Goal: Task Accomplishment & Management: Use online tool/utility

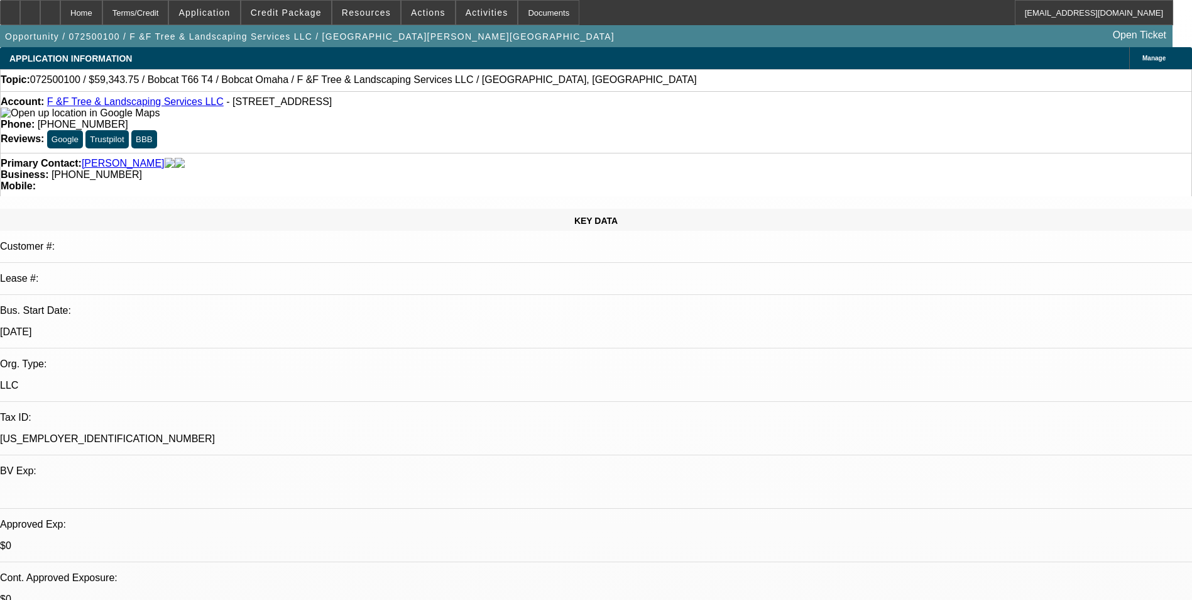
select select "0"
select select "0.1"
select select "0"
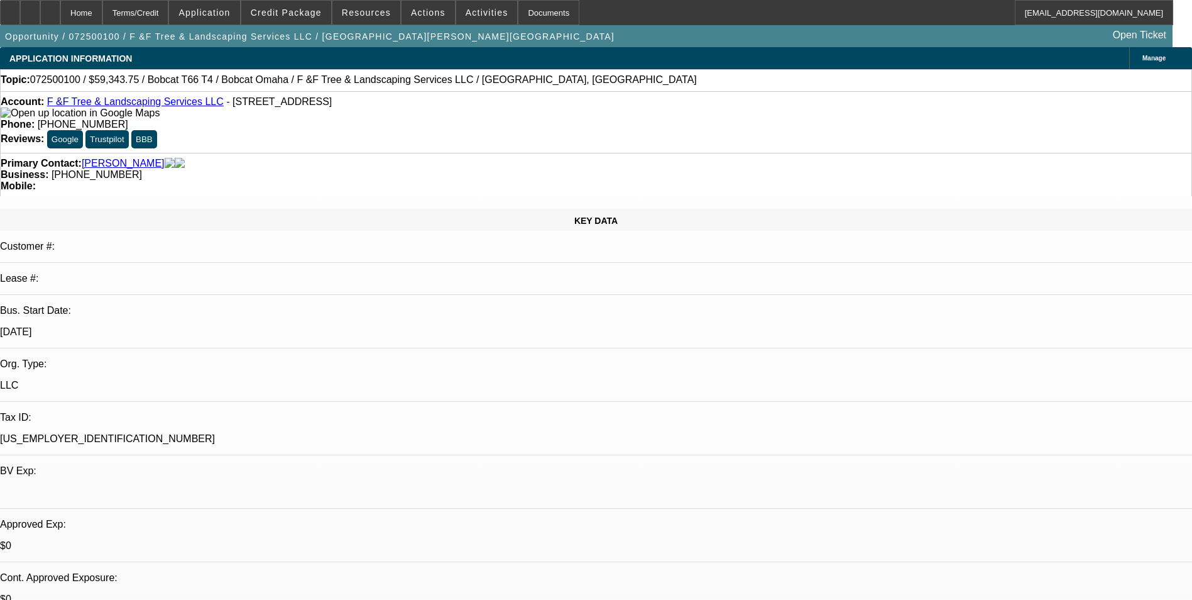
select select "0"
select select "0.1"
select select "0"
select select "0.1"
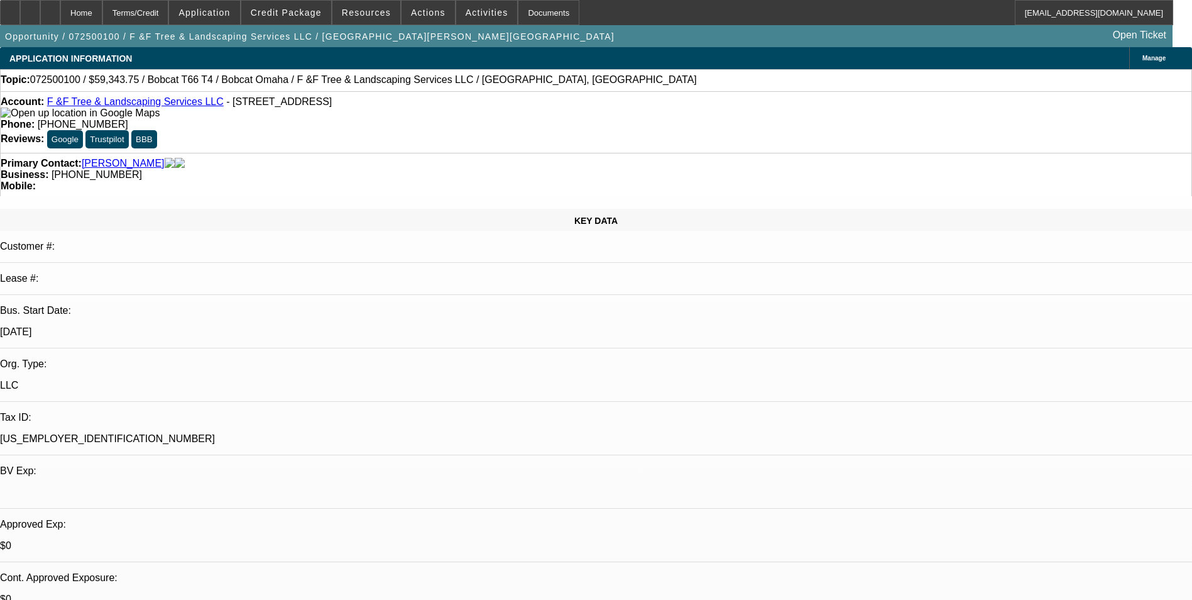
select select "0"
select select "1"
select select "3"
select select "6"
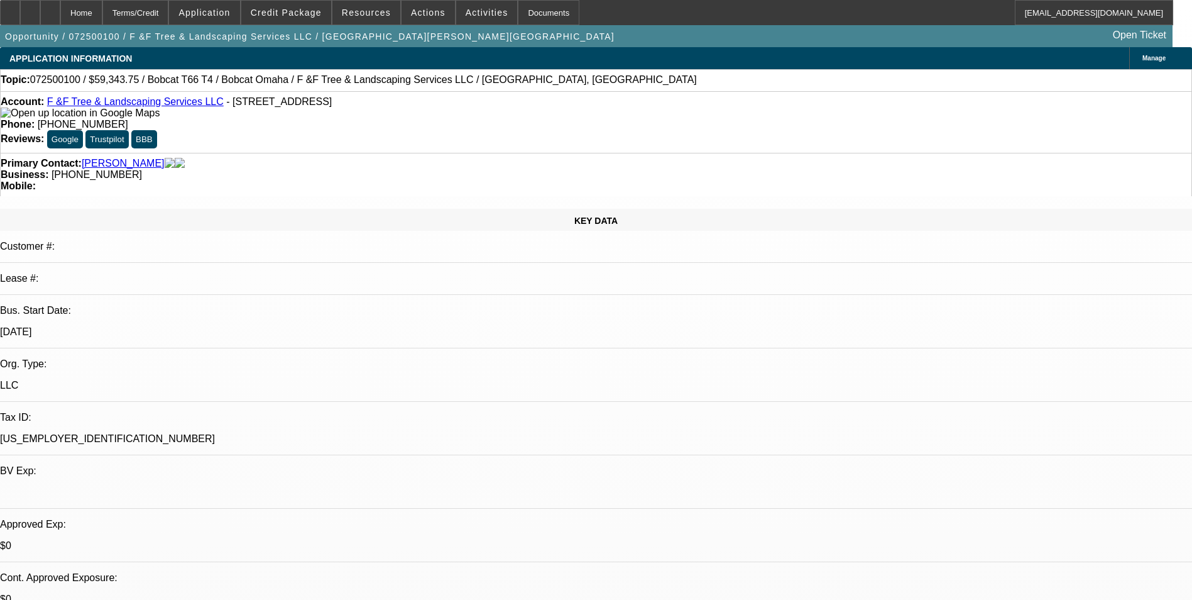
select select "1"
select select "2"
select select "6"
select select "1"
select select "2"
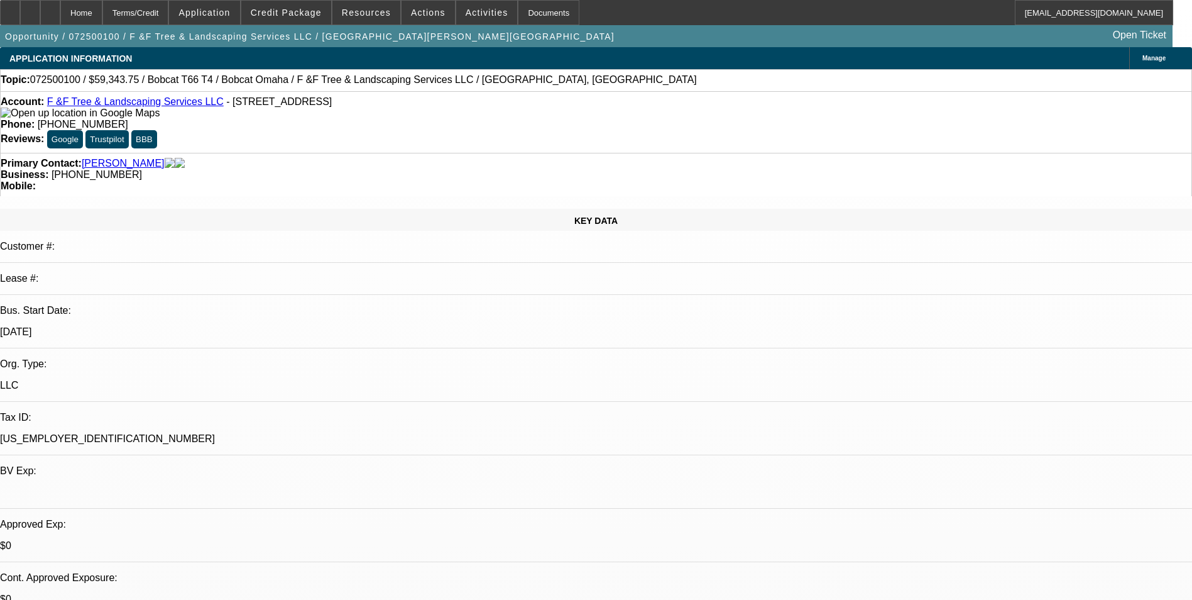
select select "6"
select select "1"
select select "6"
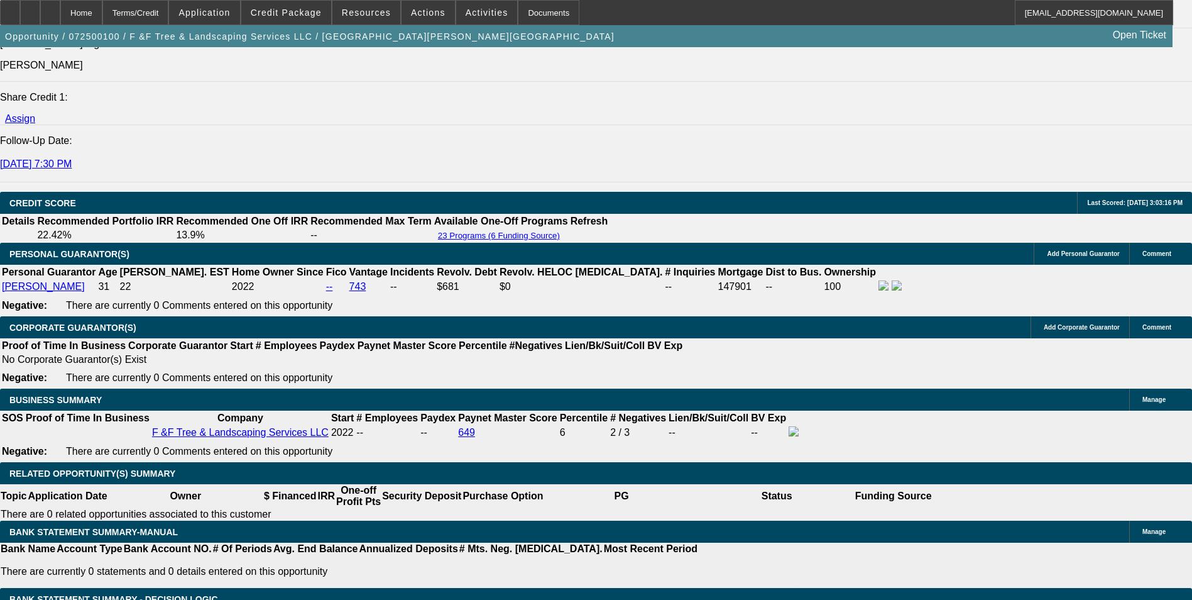
scroll to position [1635, 0]
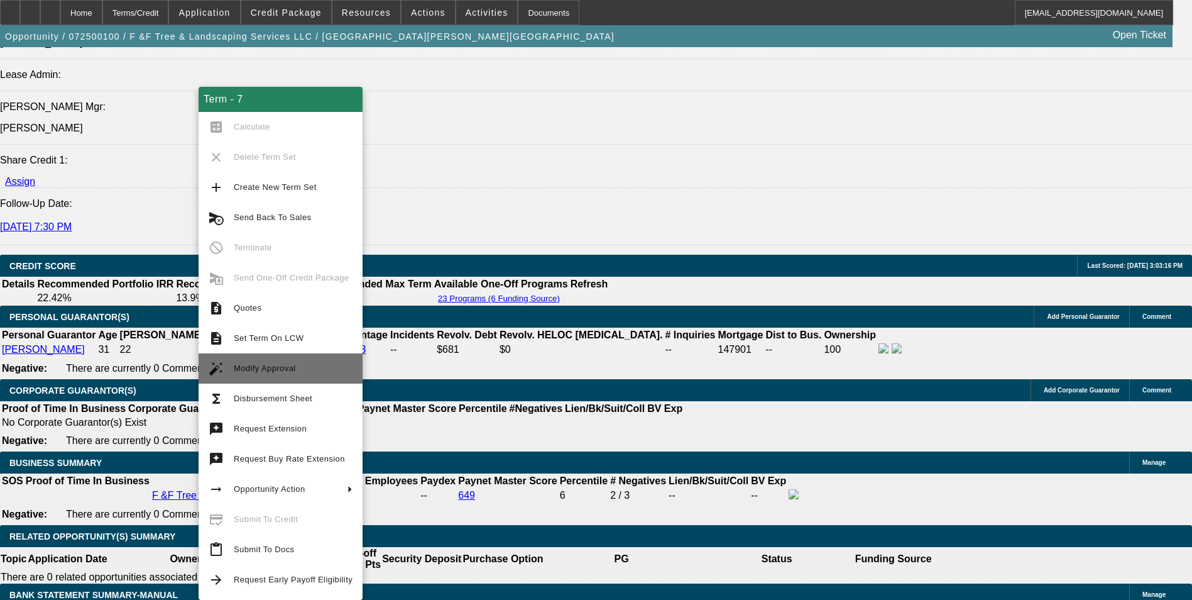
click at [304, 360] on button "auto_fix_high Modify Approval" at bounding box center [281, 368] width 164 height 30
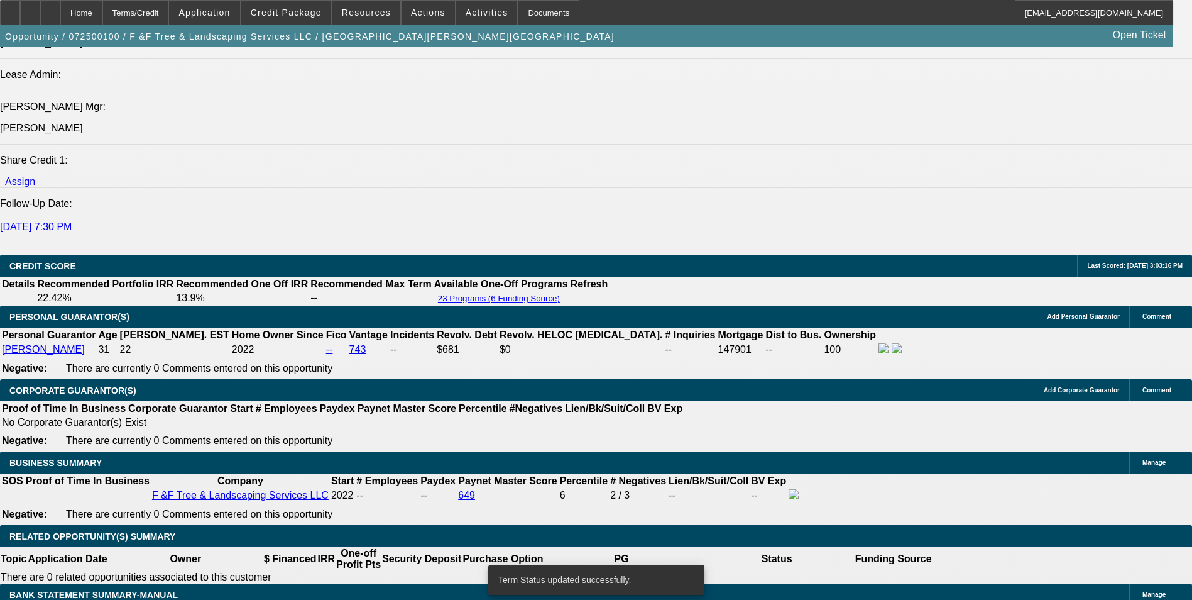
select select "0"
select select "3"
select select "0"
select select "6"
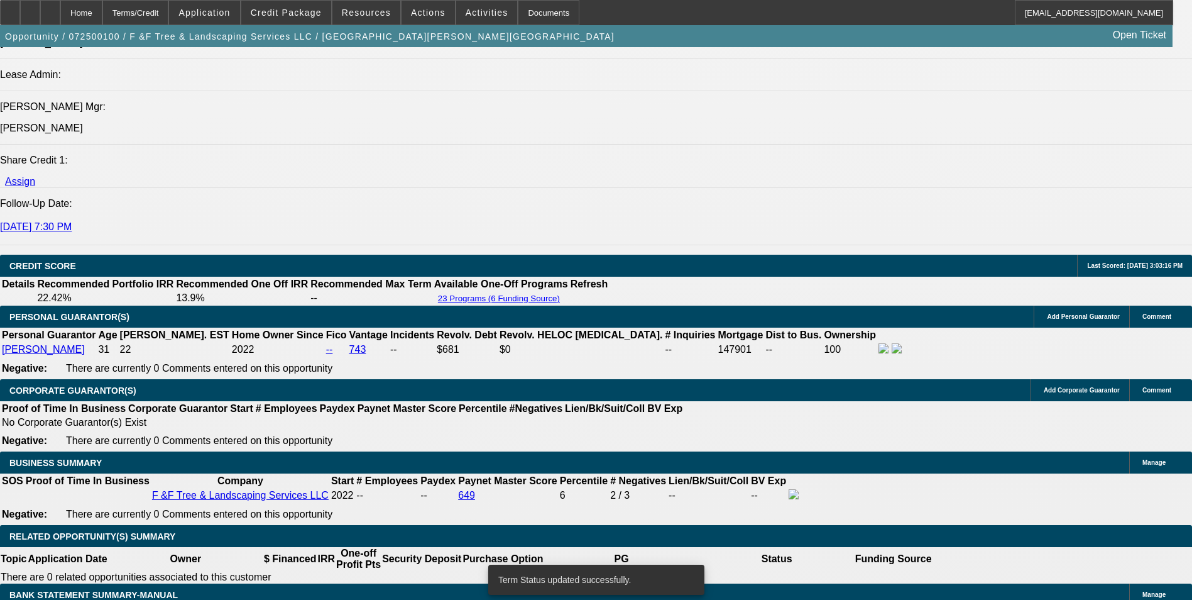
select select "0"
select select "3"
select select "0"
select select "6"
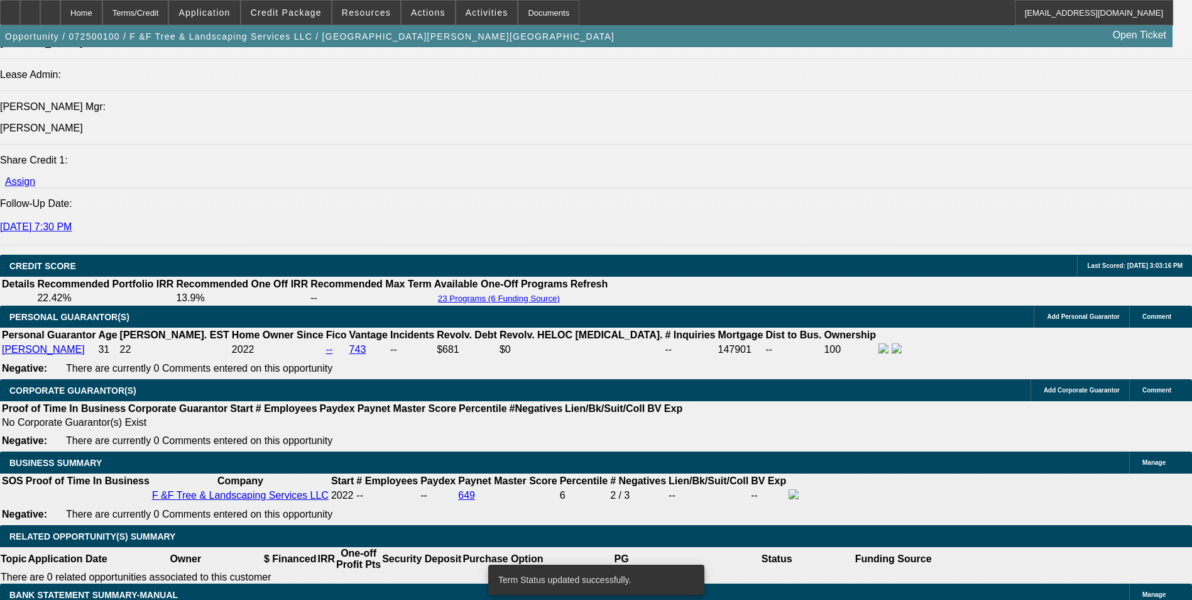
select select "0.1"
select select "0"
select select "2"
select select "0"
select select "6"
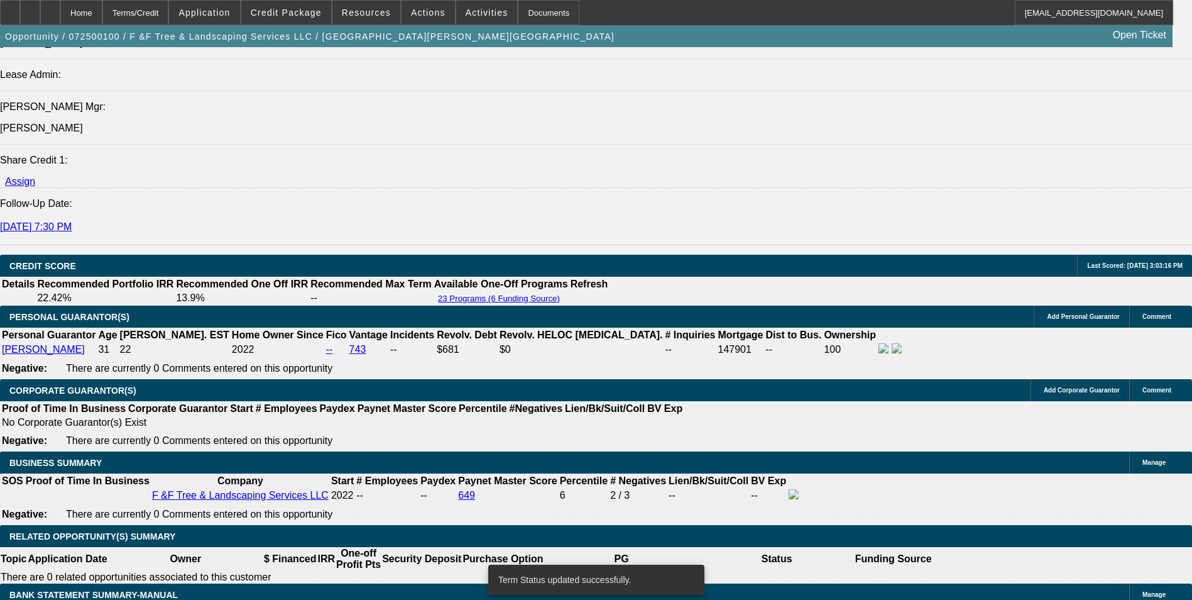
select select "0.1"
select select "0"
select select "2"
select select "0"
select select "6"
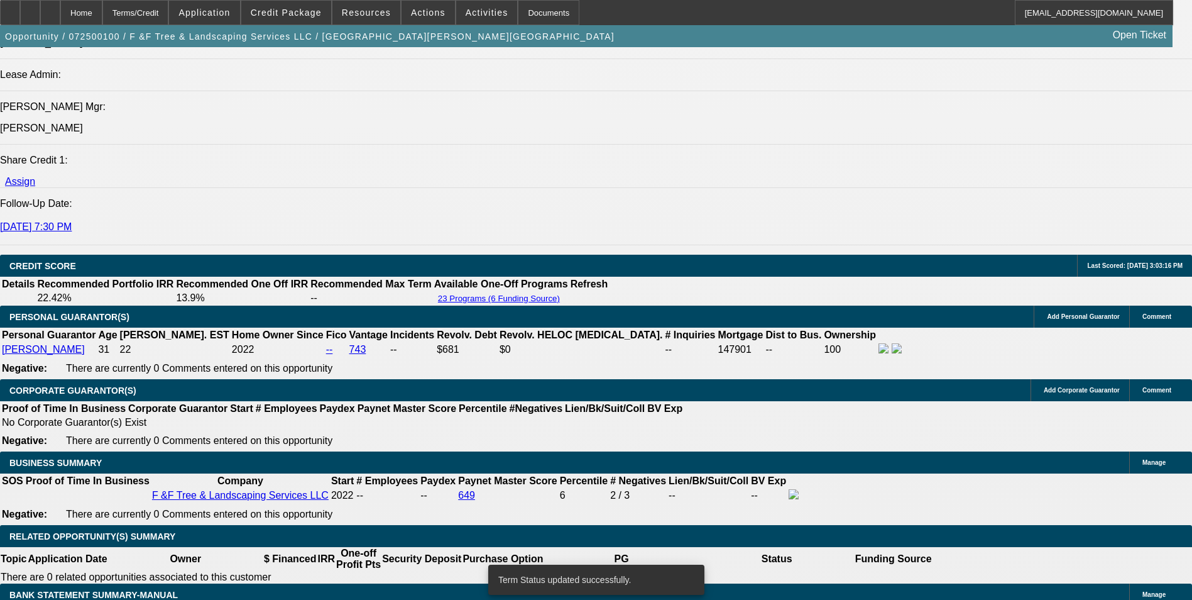
scroll to position [1697, 0]
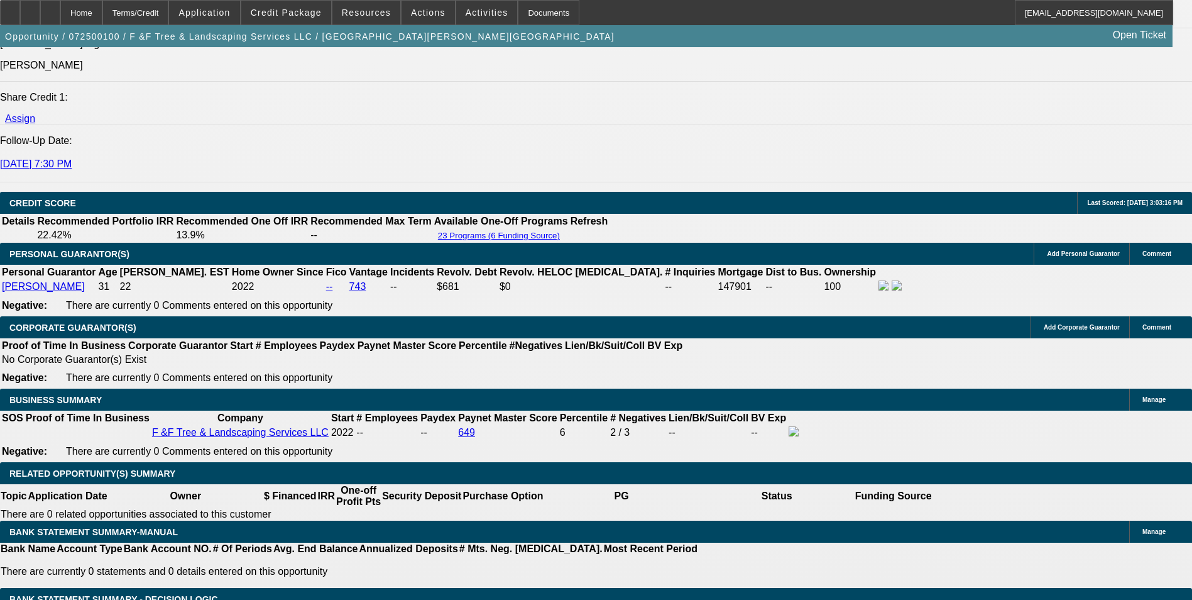
drag, startPoint x: 269, startPoint y: 302, endPoint x: 315, endPoint y: 308, distance: 46.3
type input "UNKNOWN"
type input "14"
type input "$1,534.25"
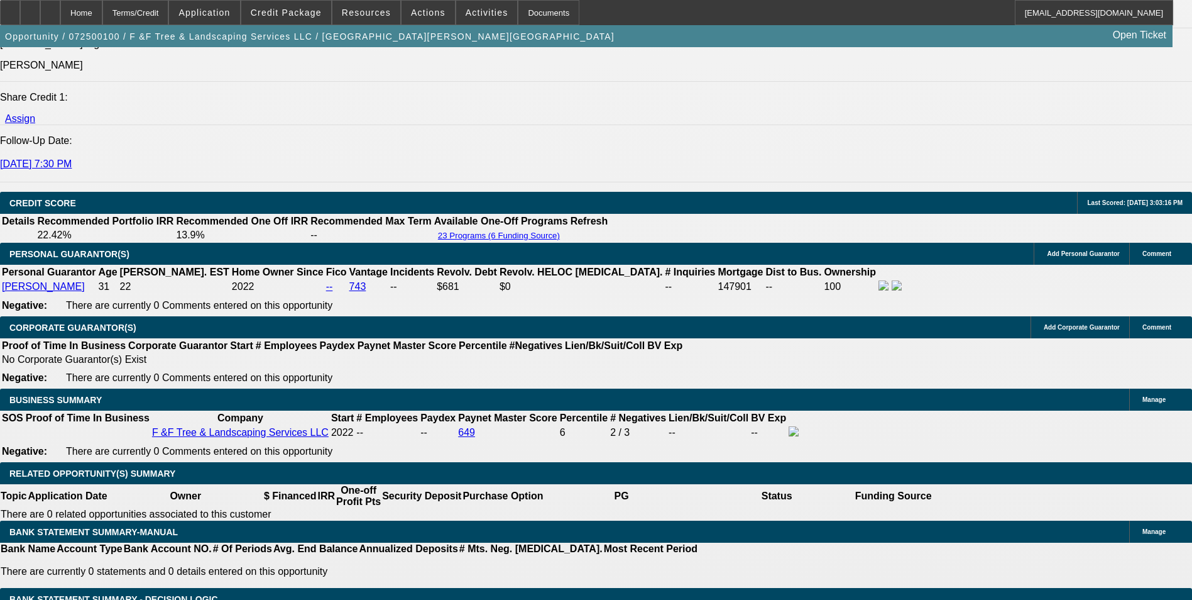
type input "14"
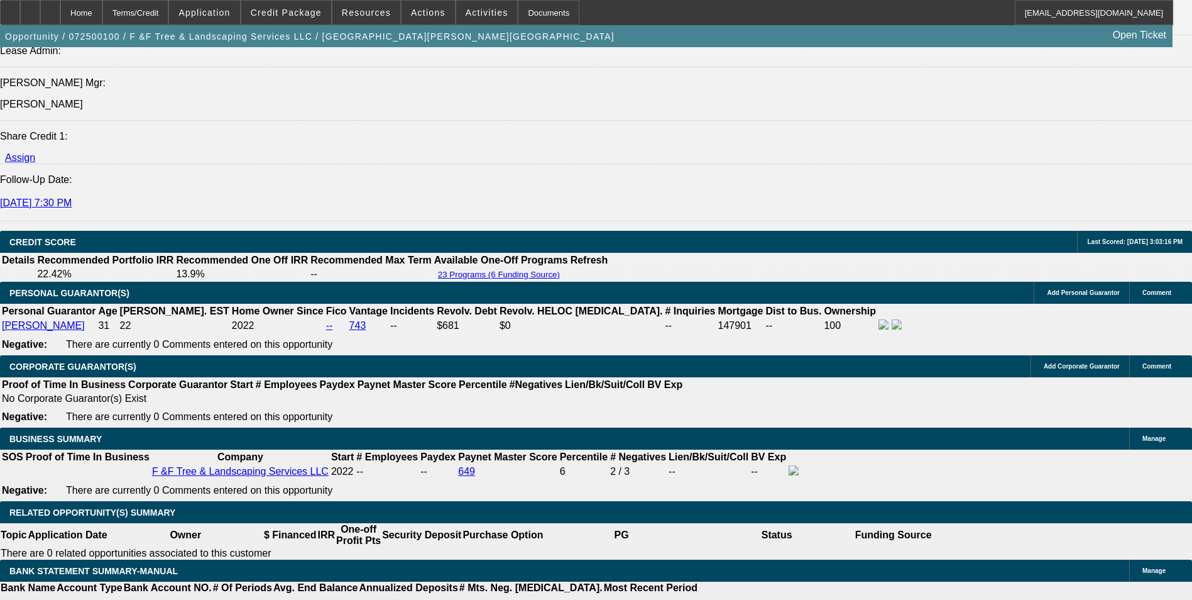
scroll to position [1572, 0]
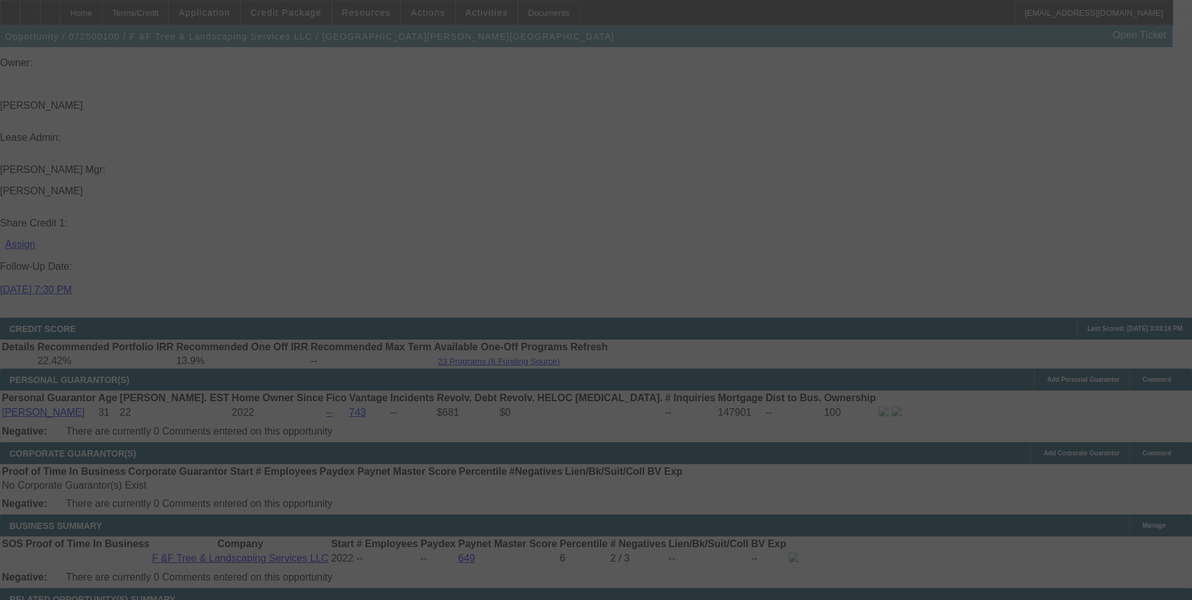
select select "0"
select select "3"
select select "0"
select select "6"
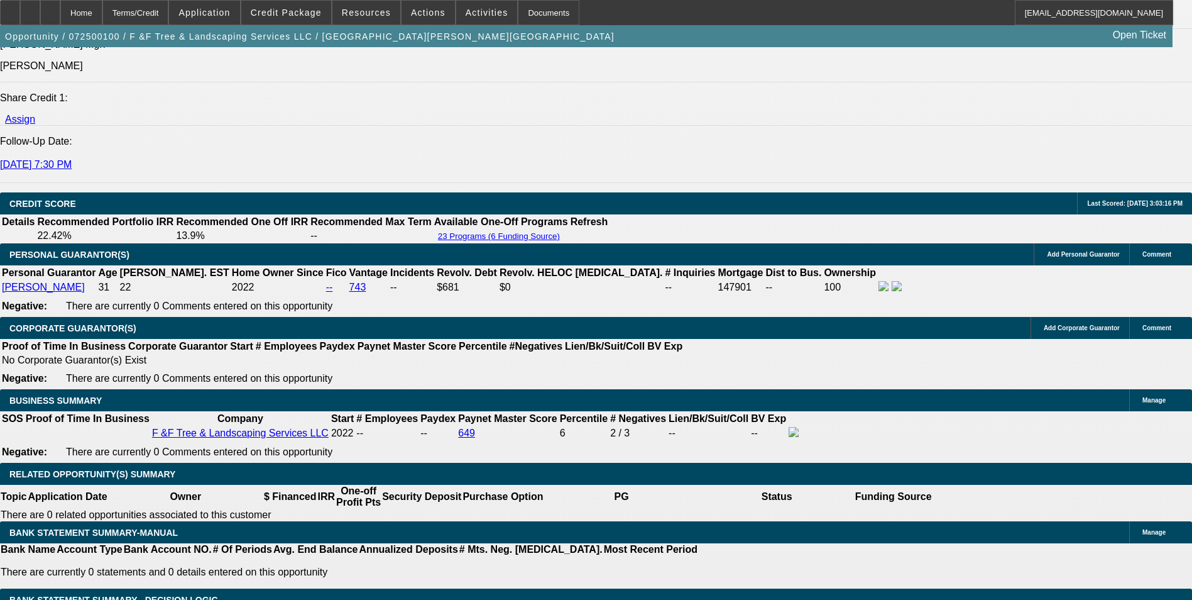
scroll to position [1697, 0]
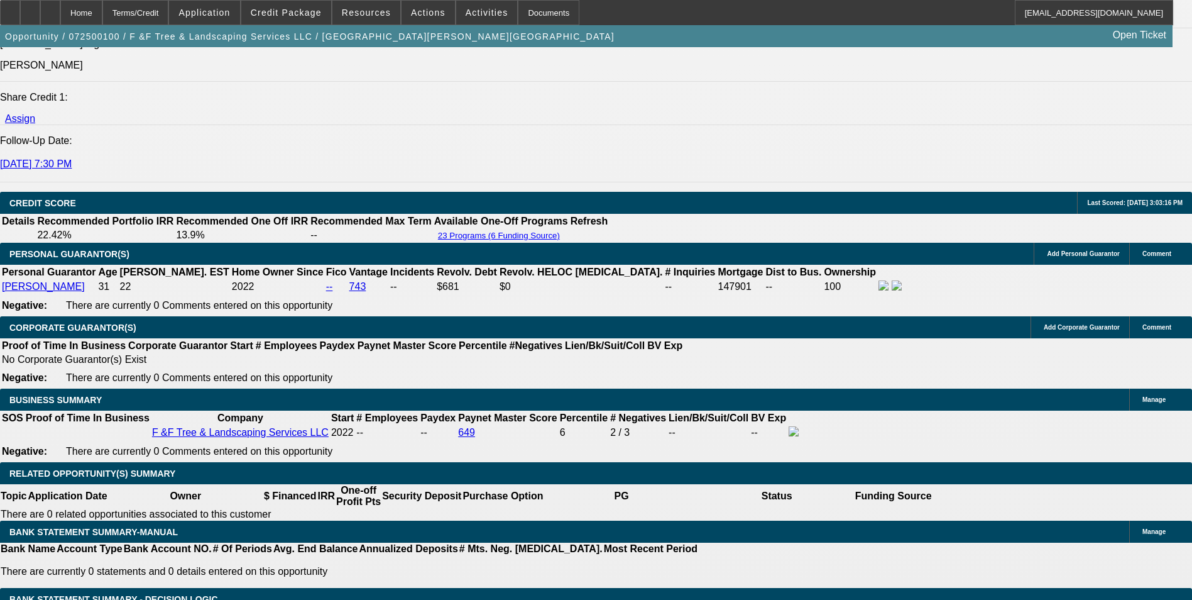
drag, startPoint x: 269, startPoint y: 307, endPoint x: 312, endPoint y: 305, distance: 42.8
type input "1"
type input "UNKNOWN"
type input "$1,127.12"
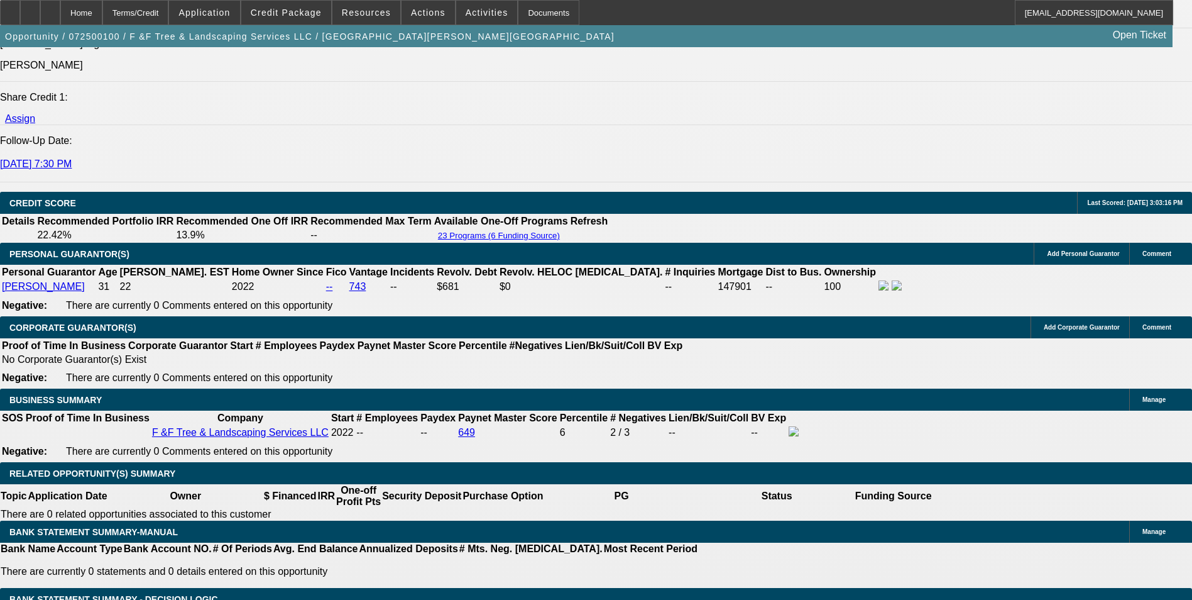
type input "14"
type input "$1,534.25"
type input "14.2"
type input "$1,541.10"
type input "14.2"
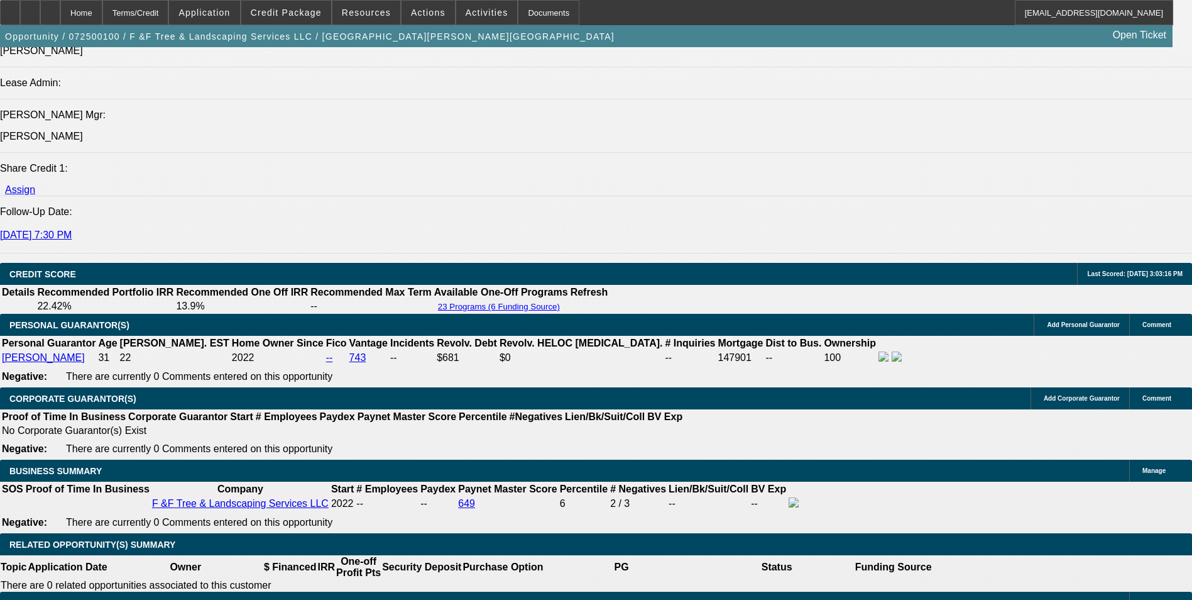
scroll to position [1446, 0]
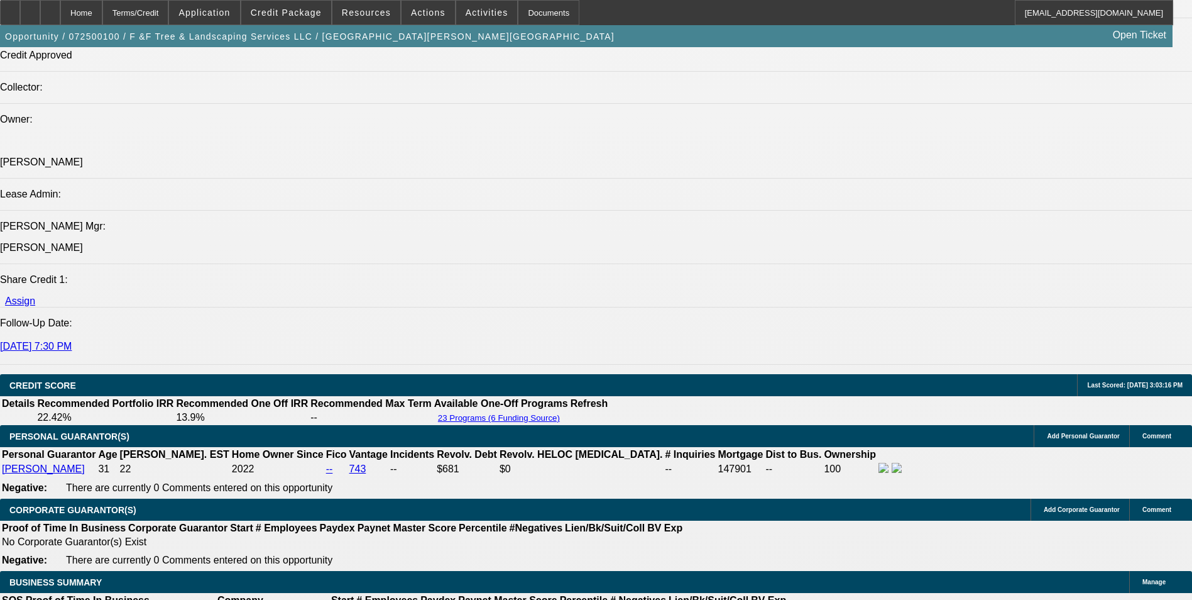
scroll to position [1635, 0]
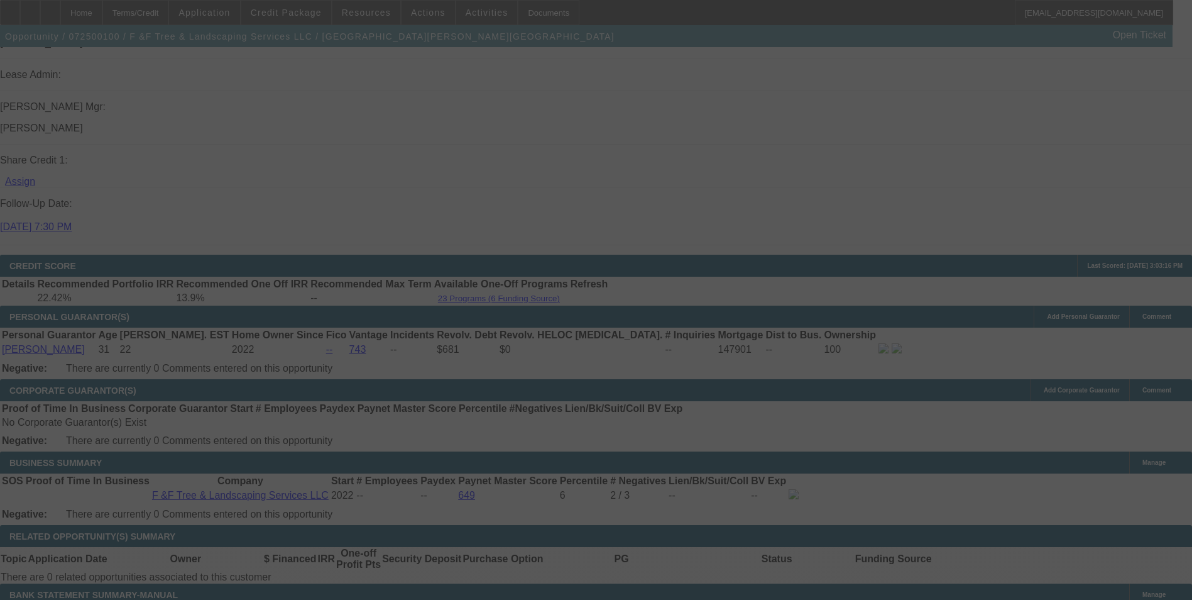
select select "0"
select select "3"
select select "0"
select select "6"
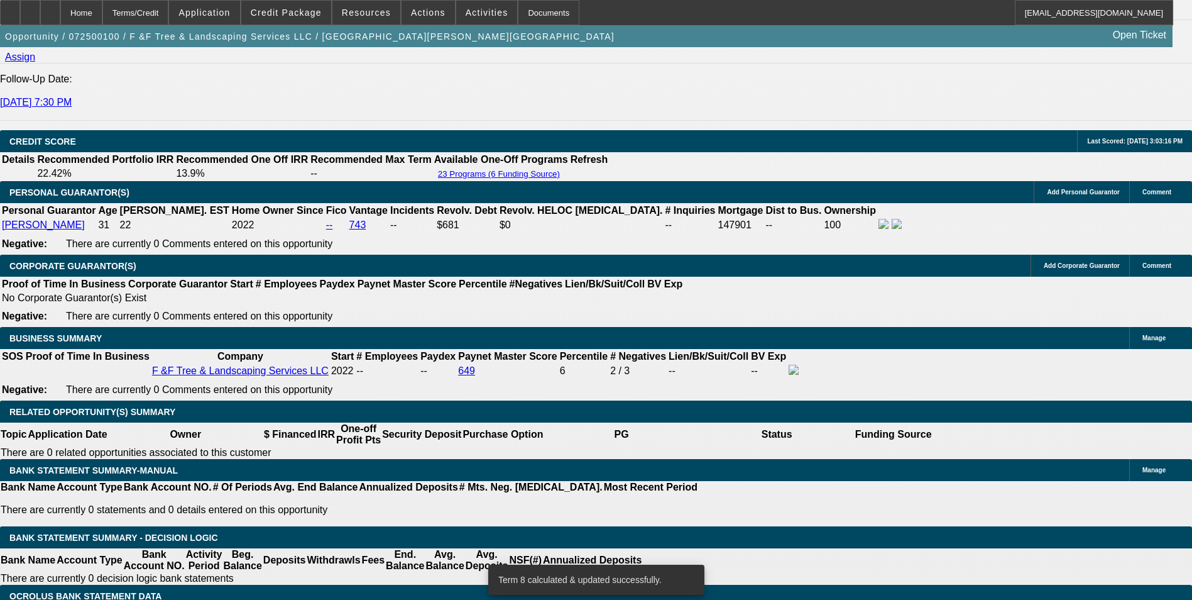
scroll to position [1760, 0]
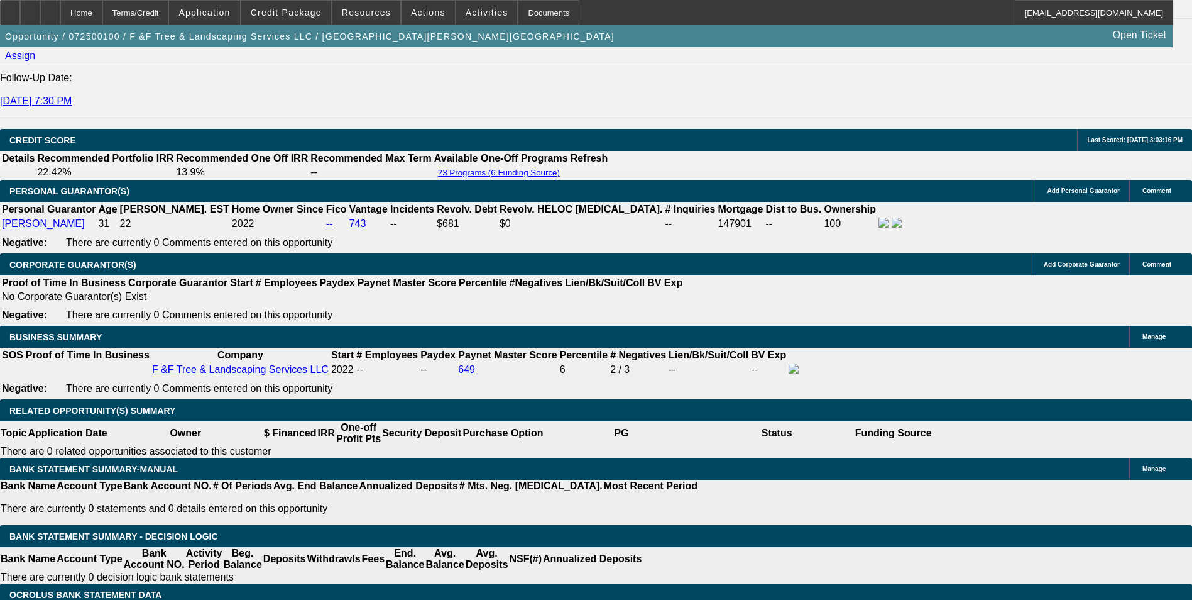
select select "1"
type input "UNKNOWN"
drag, startPoint x: 268, startPoint y: 244, endPoint x: 315, endPoint y: 244, distance: 47.1
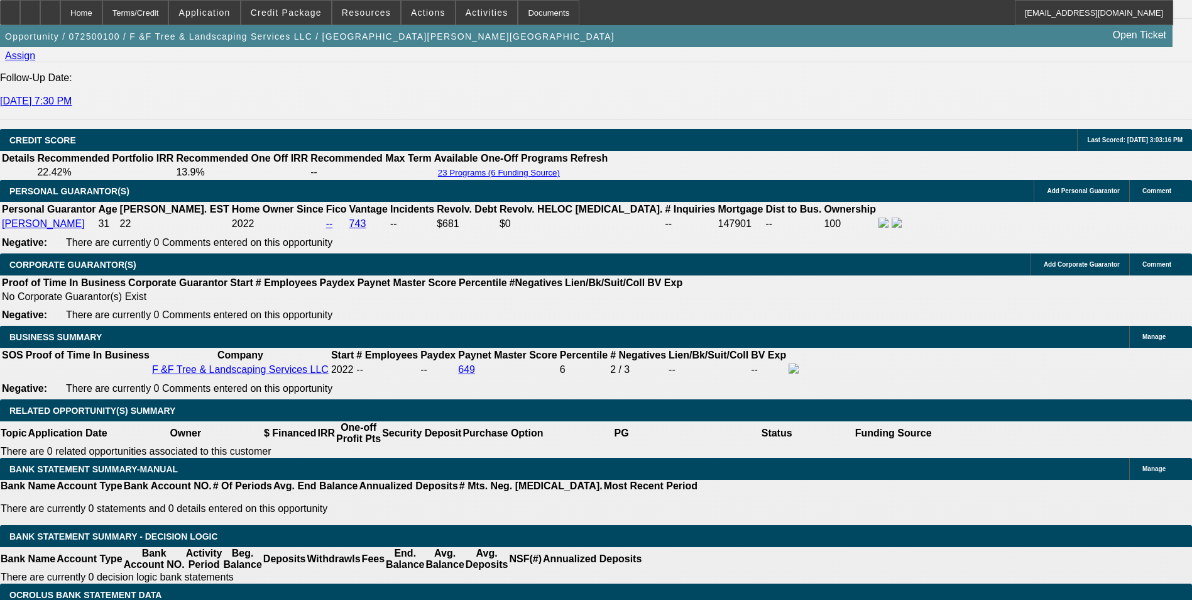
type input "1"
type input "$1,127.12"
type input "13."
type input "$1,500.28"
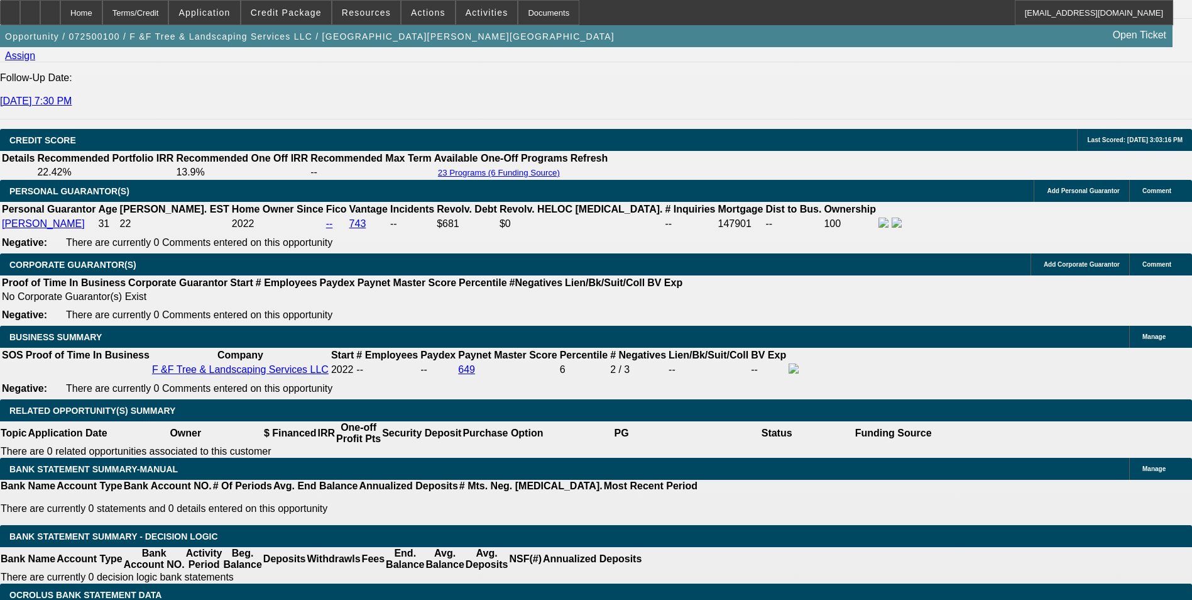
type input "13.7"
type input "$1,524.01"
type input "13.7"
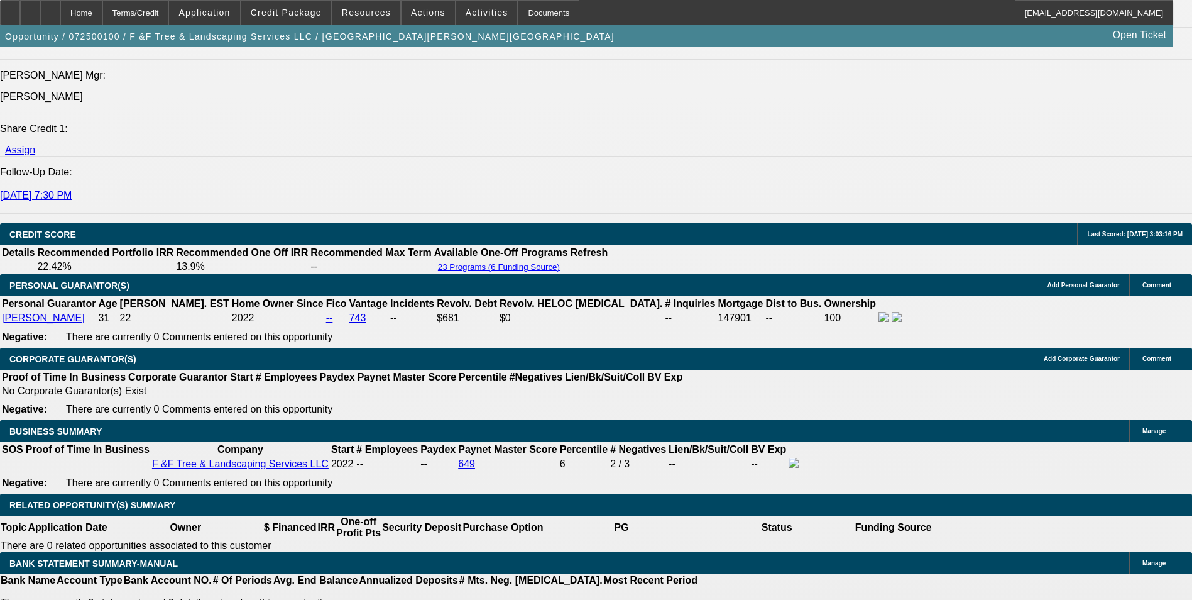
scroll to position [1572, 0]
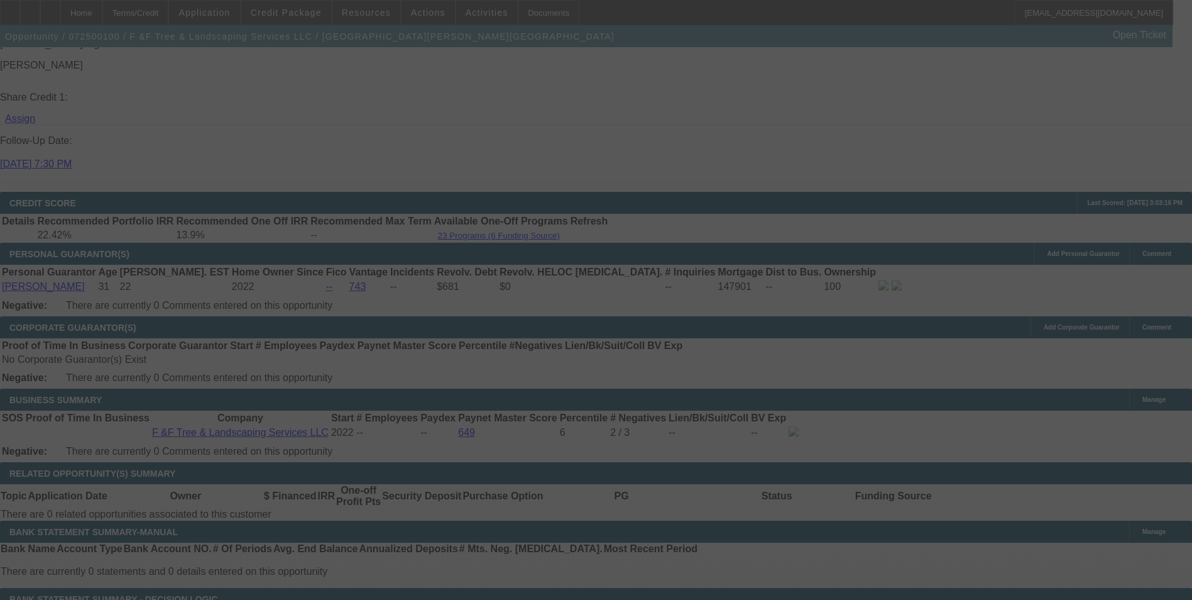
select select "0"
select select "6"
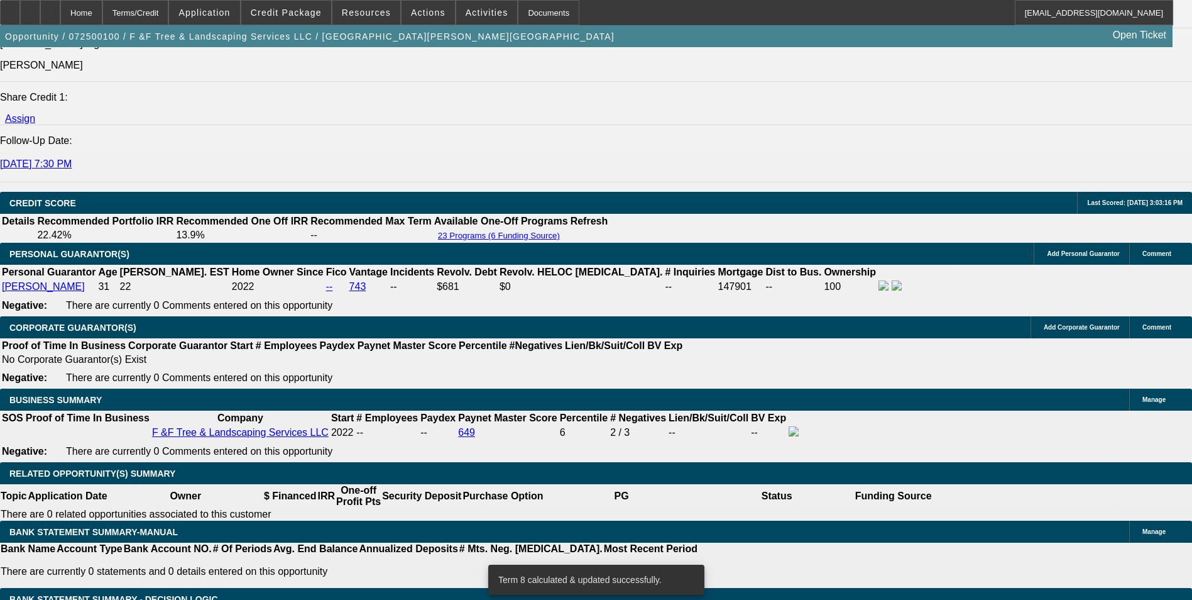
drag, startPoint x: 270, startPoint y: 304, endPoint x: 393, endPoint y: 298, distance: 122.7
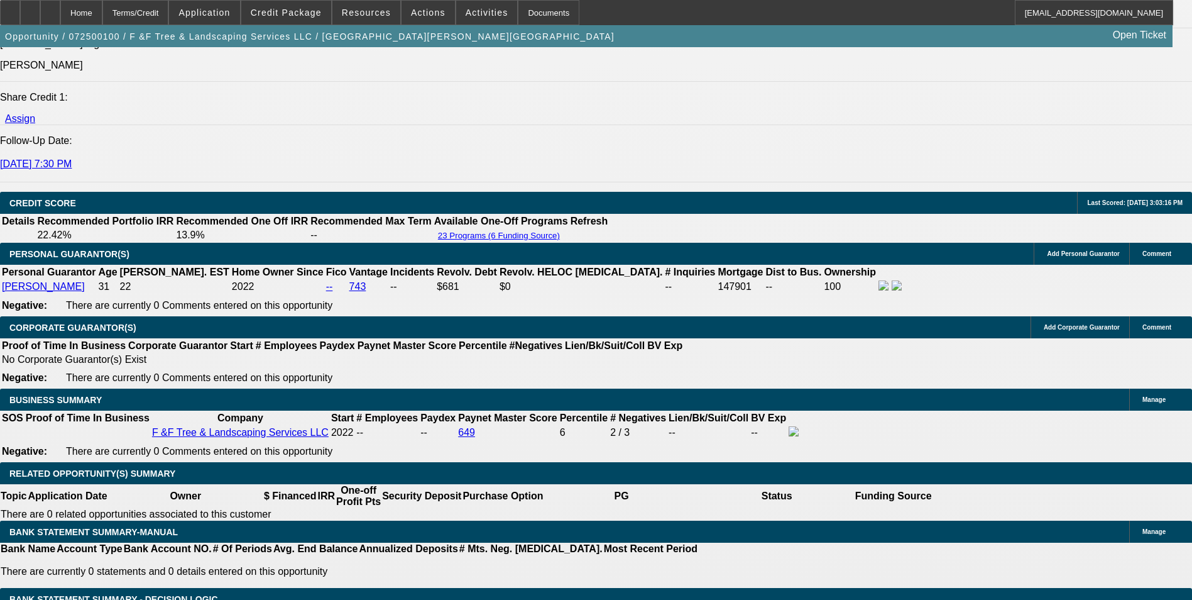
type input "UNKNOWN"
type input "14"
type input "$1,534.25"
type input "14.2"
type input "$1,541.10"
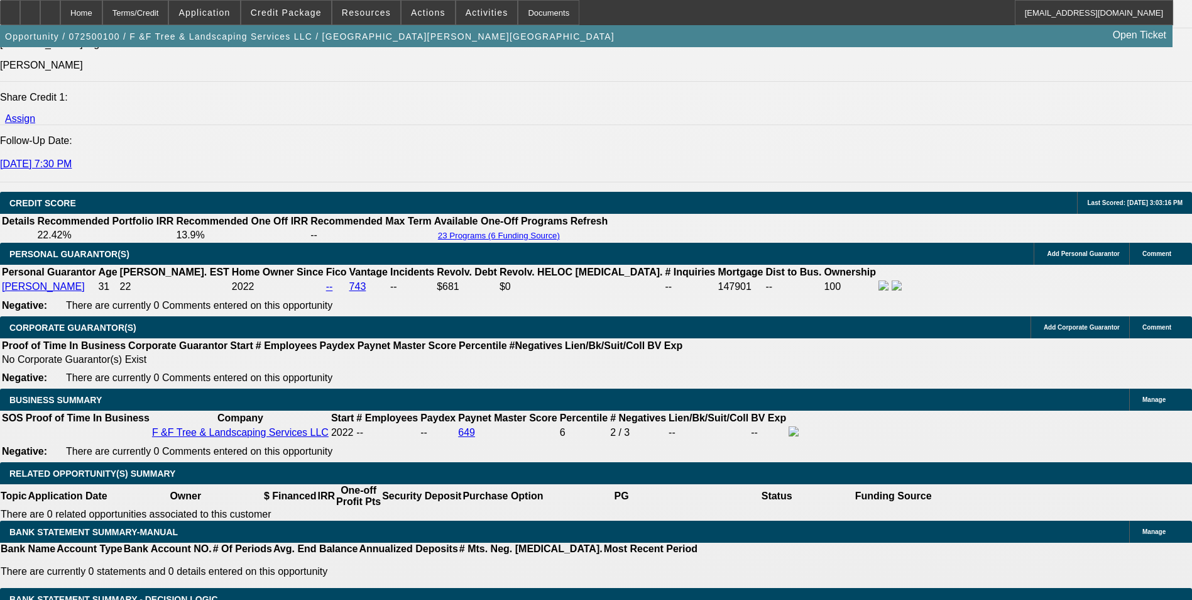
type input "14.2"
select select "3"
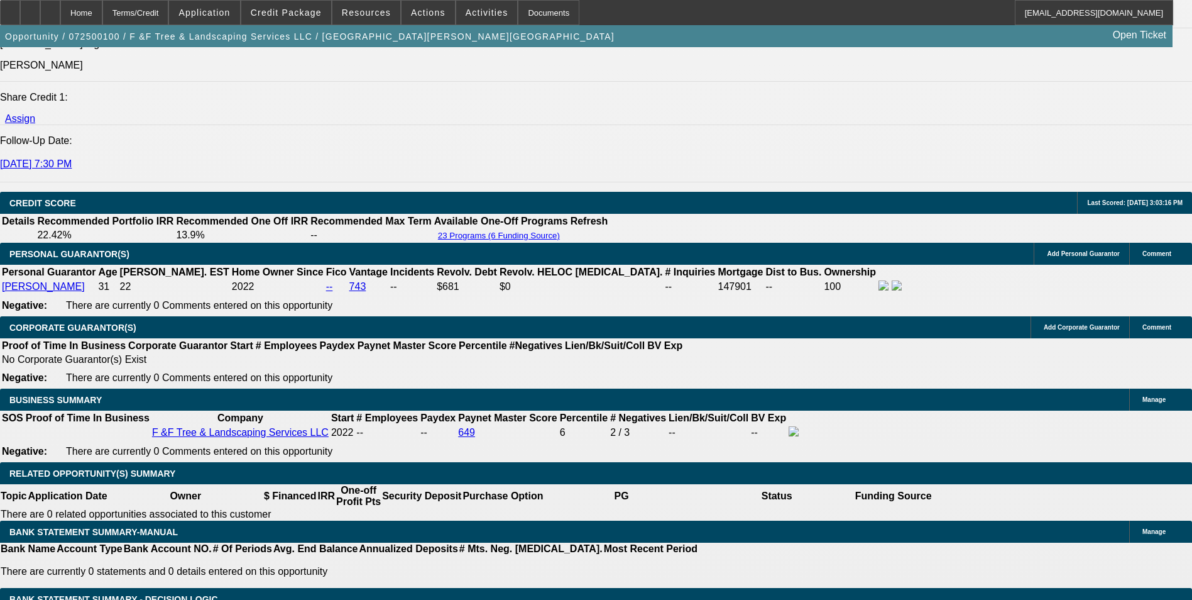
scroll to position [1509, 0]
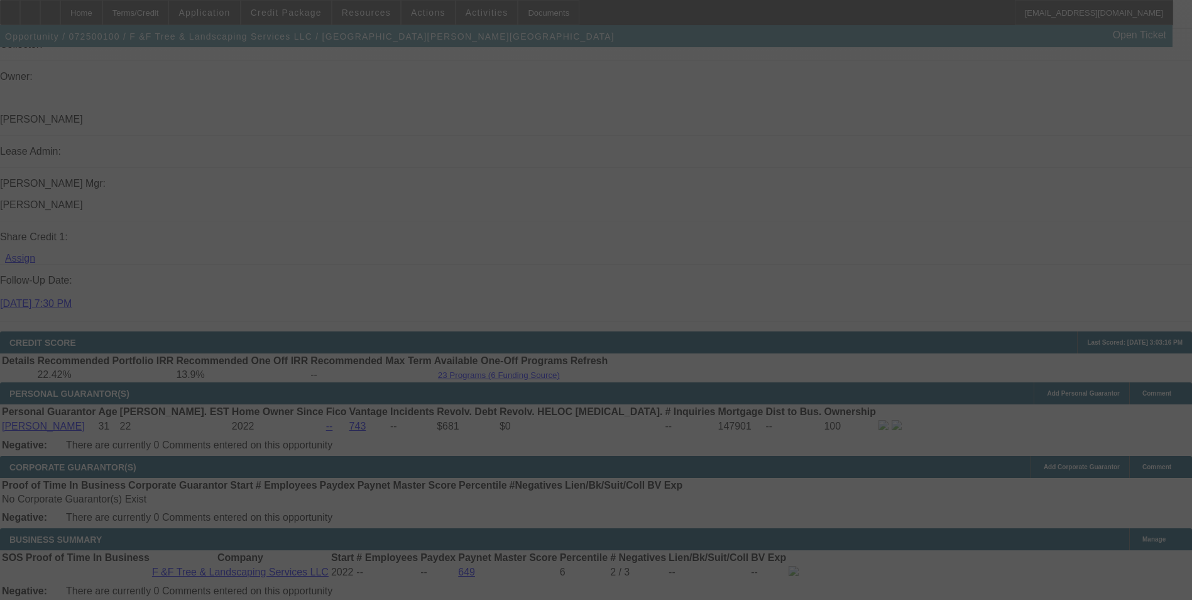
scroll to position [1635, 0]
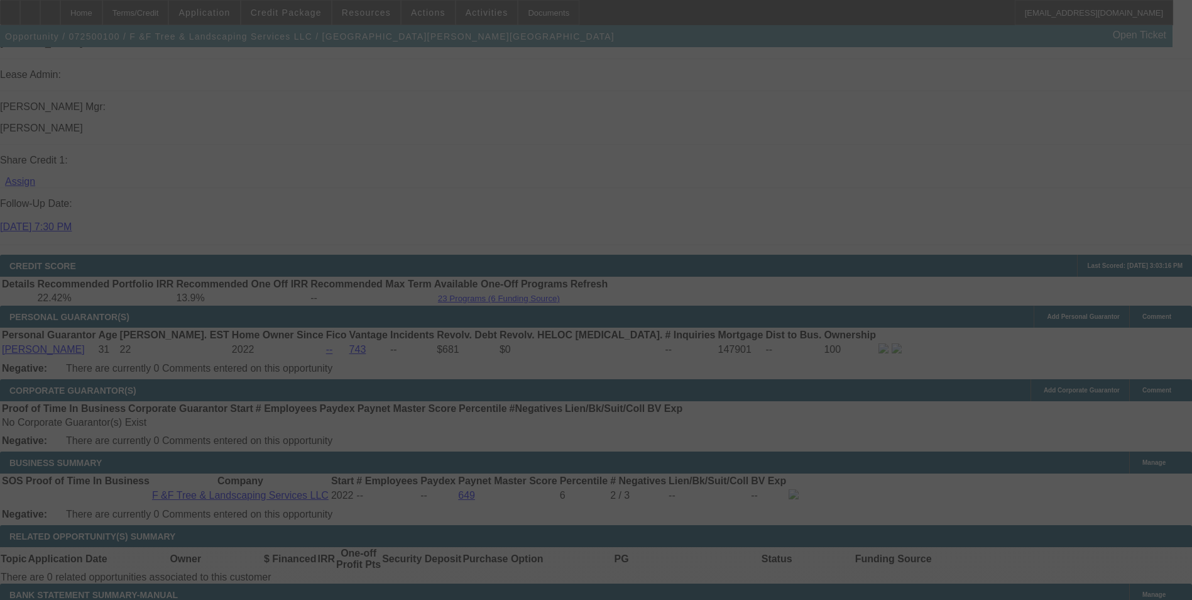
select select "0"
select select "3"
select select "0"
select select "6"
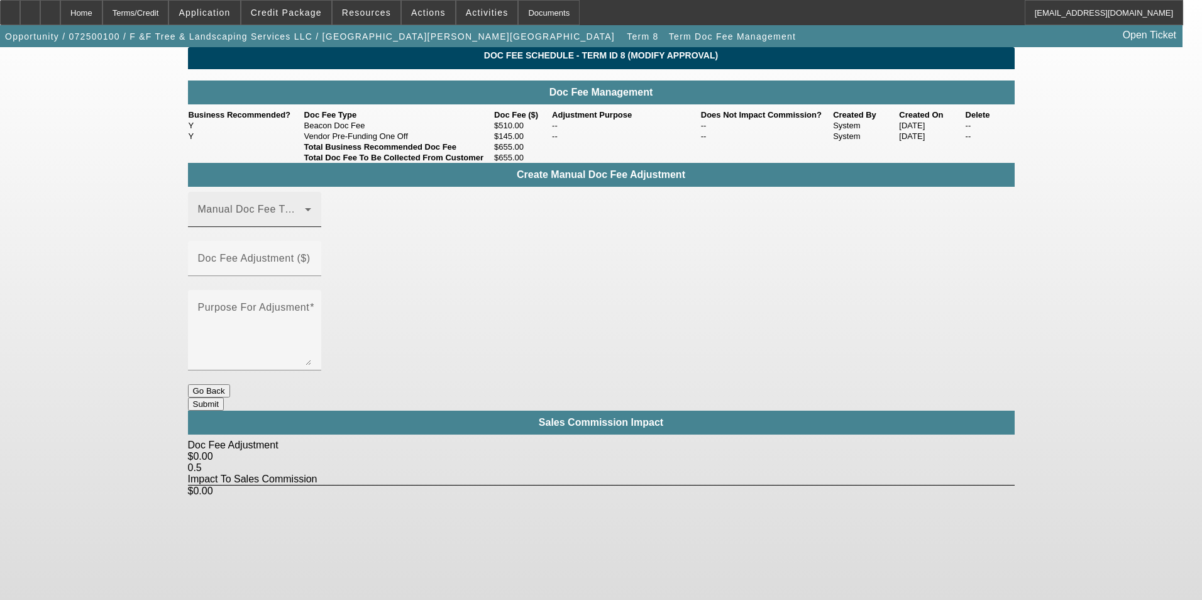
click at [288, 214] on mat-label "Manual Doc Fee Type" at bounding box center [250, 209] width 104 height 11
click at [294, 300] on mat-option "Beacon Doc Fee" at bounding box center [273, 299] width 168 height 30
click at [311, 246] on div "Doc Fee Adjustment ($)" at bounding box center [254, 258] width 113 height 35
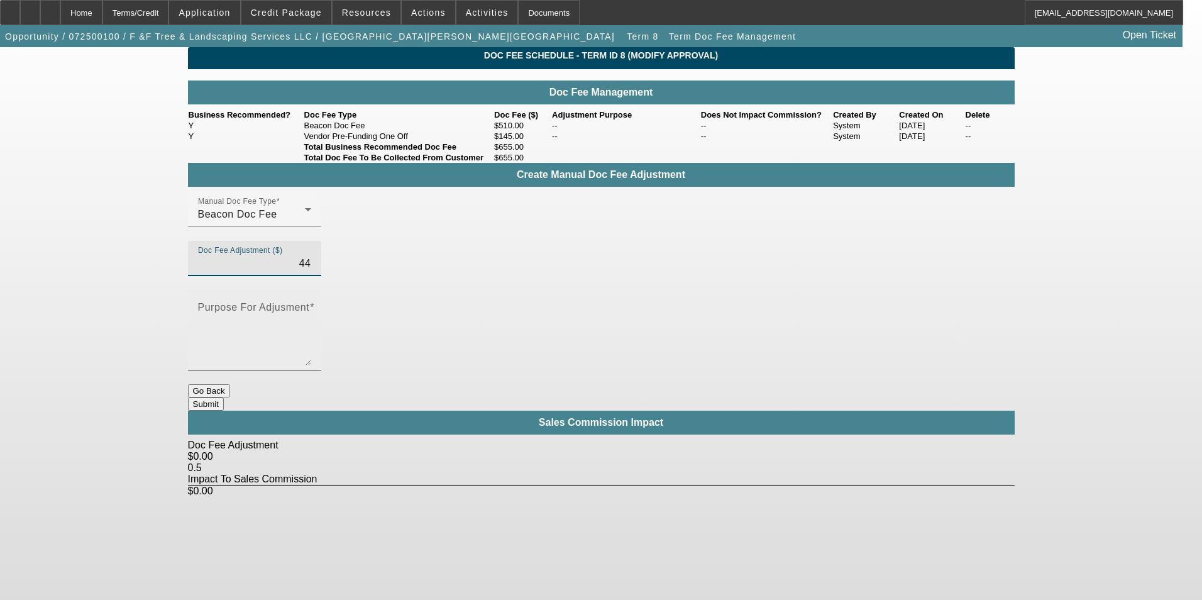
type input "$44.00"
click at [311, 305] on textarea "Purpose For Adjusment" at bounding box center [254, 335] width 113 height 60
type textarea "-"
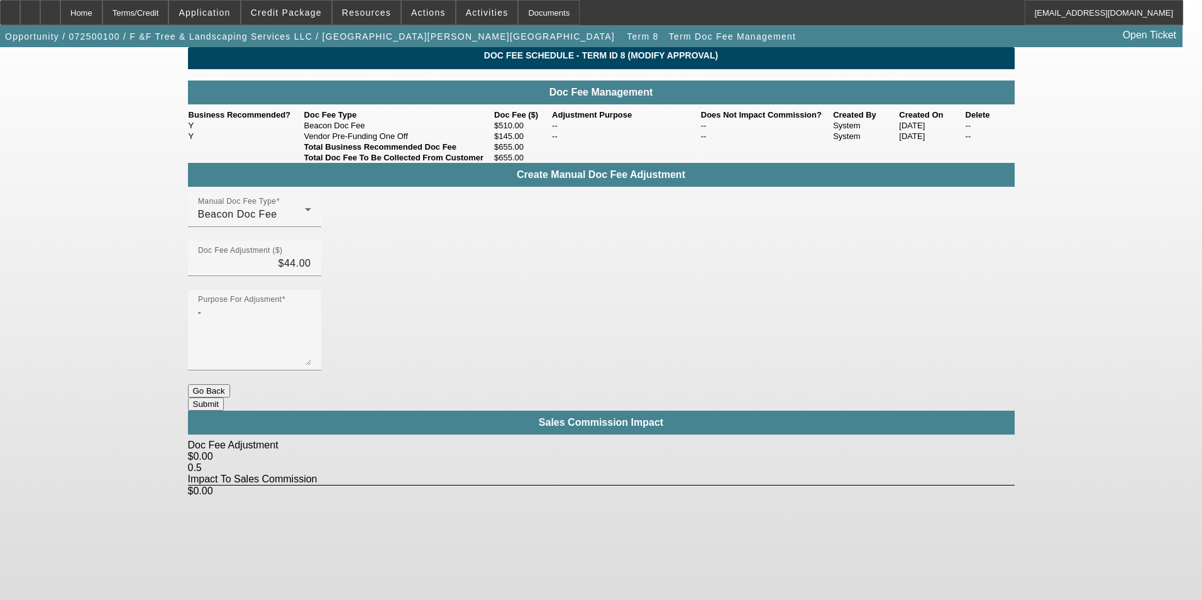
click at [224, 397] on button "Submit" at bounding box center [206, 403] width 36 height 13
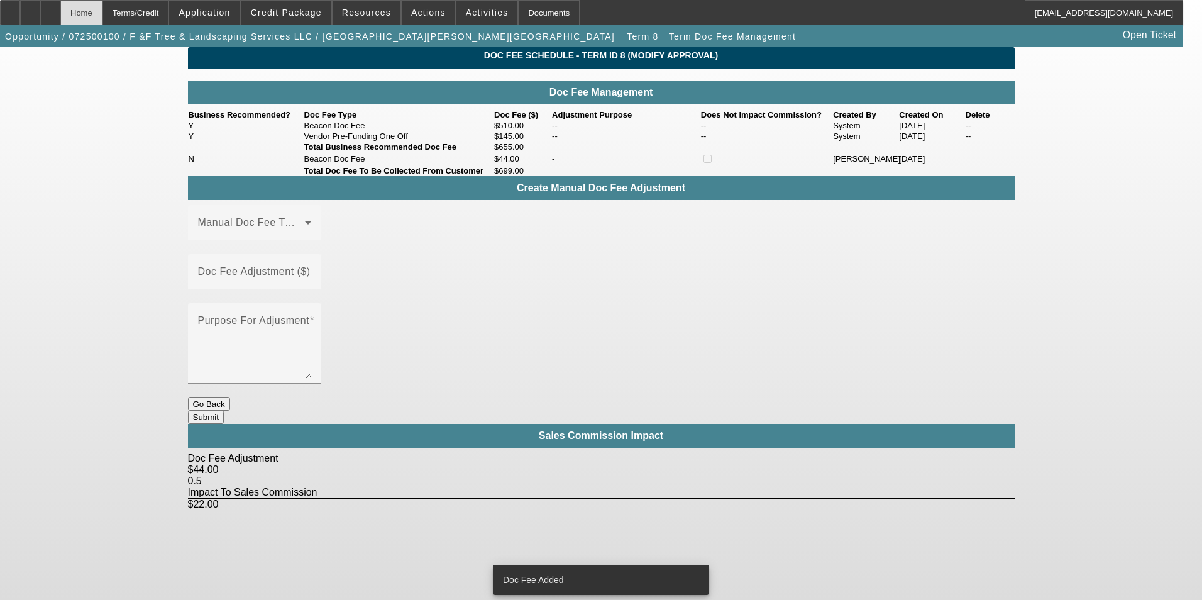
click at [102, 12] on div "Home" at bounding box center [81, 12] width 42 height 25
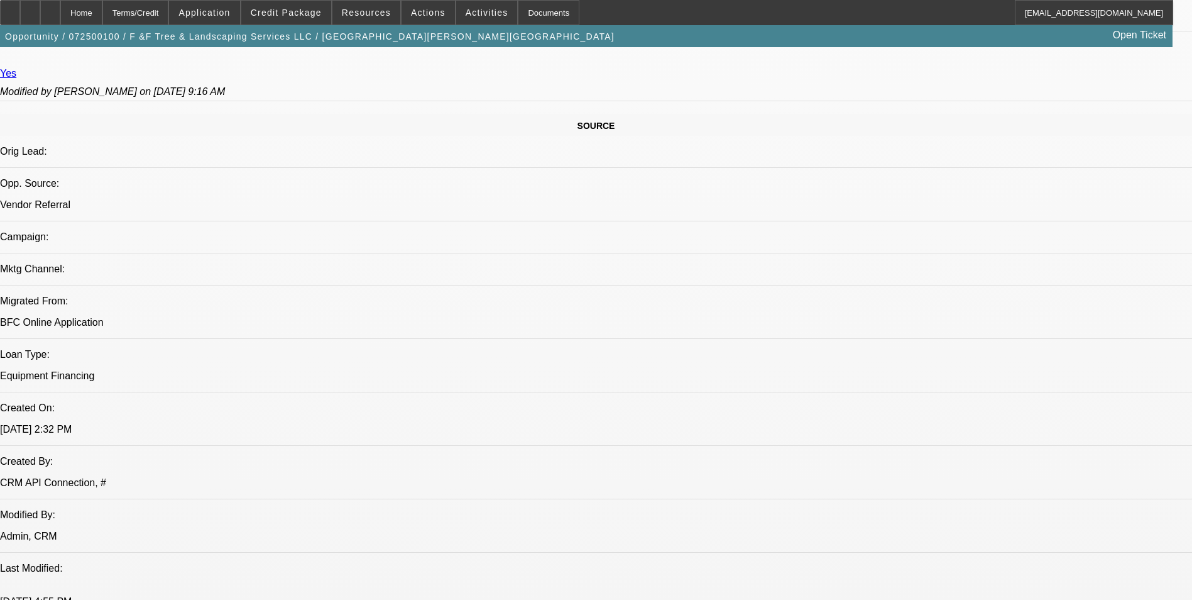
select select "0"
select select "3"
select select "0"
select select "6"
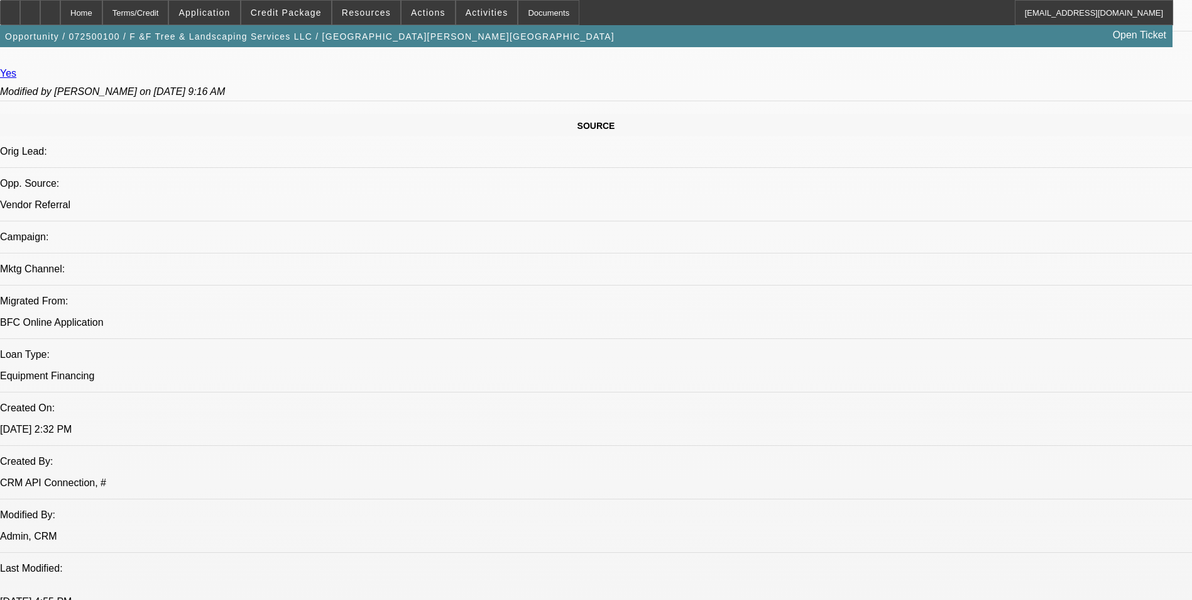
select select "0"
select select "3"
select select "0"
select select "6"
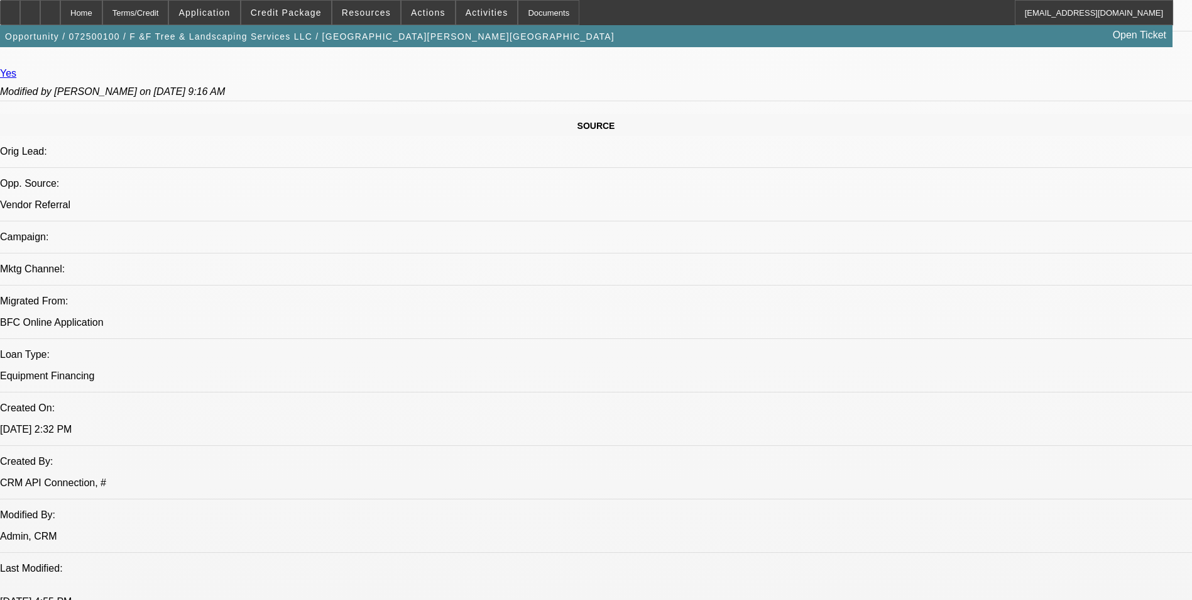
select select "0.1"
select select "0"
select select "2"
select select "0"
select select "6"
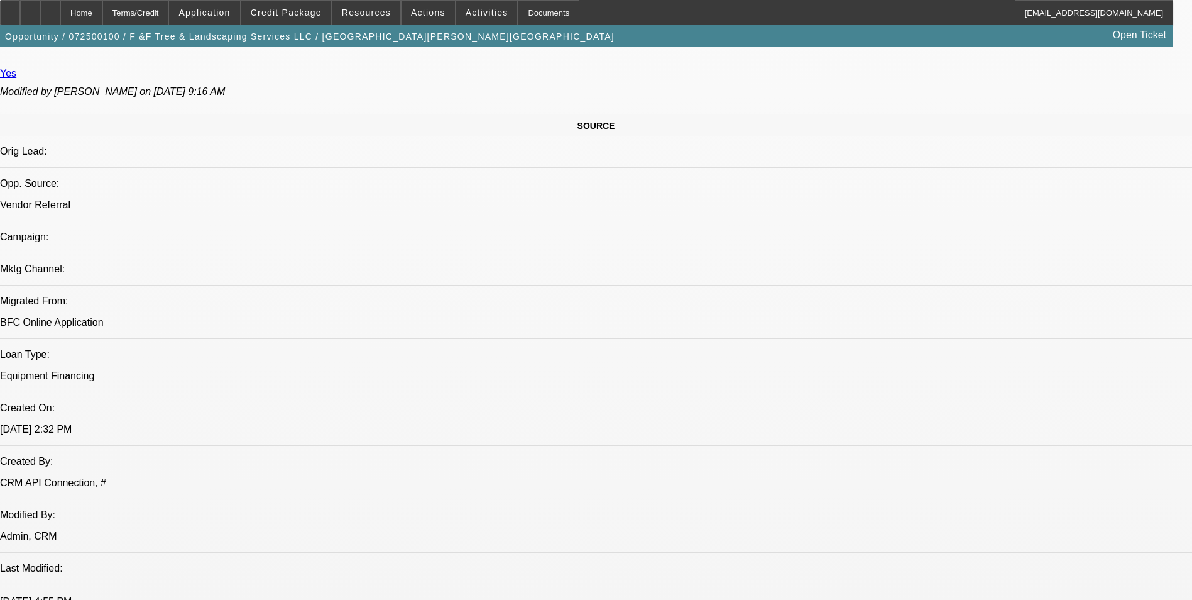
select select "0.1"
select select "0"
select select "2"
select select "0"
select select "6"
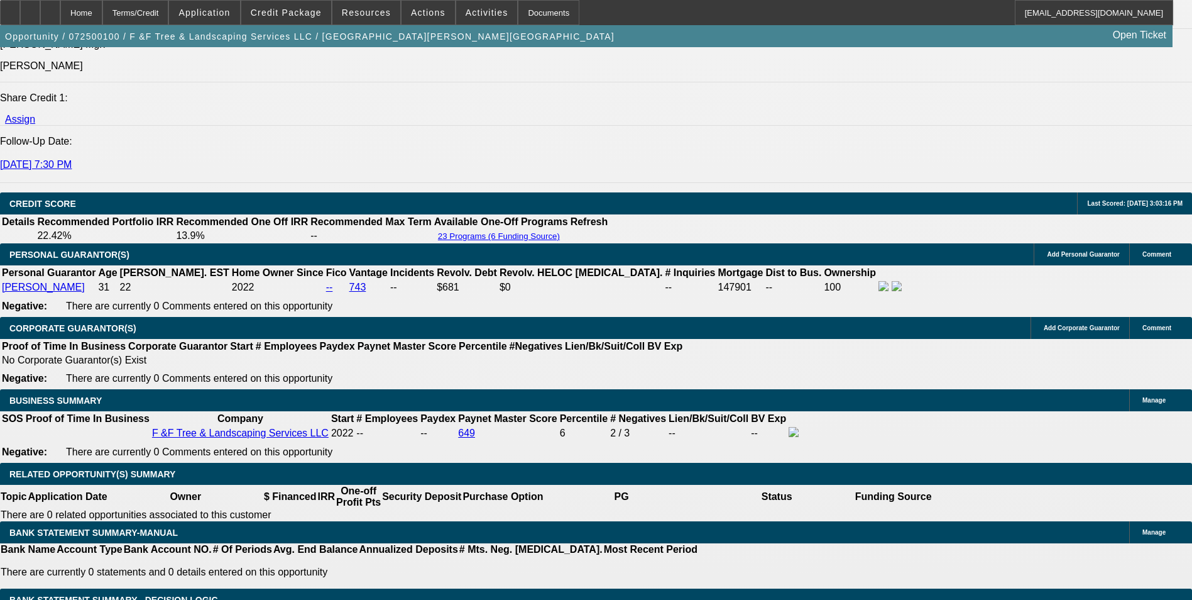
scroll to position [1739, 0]
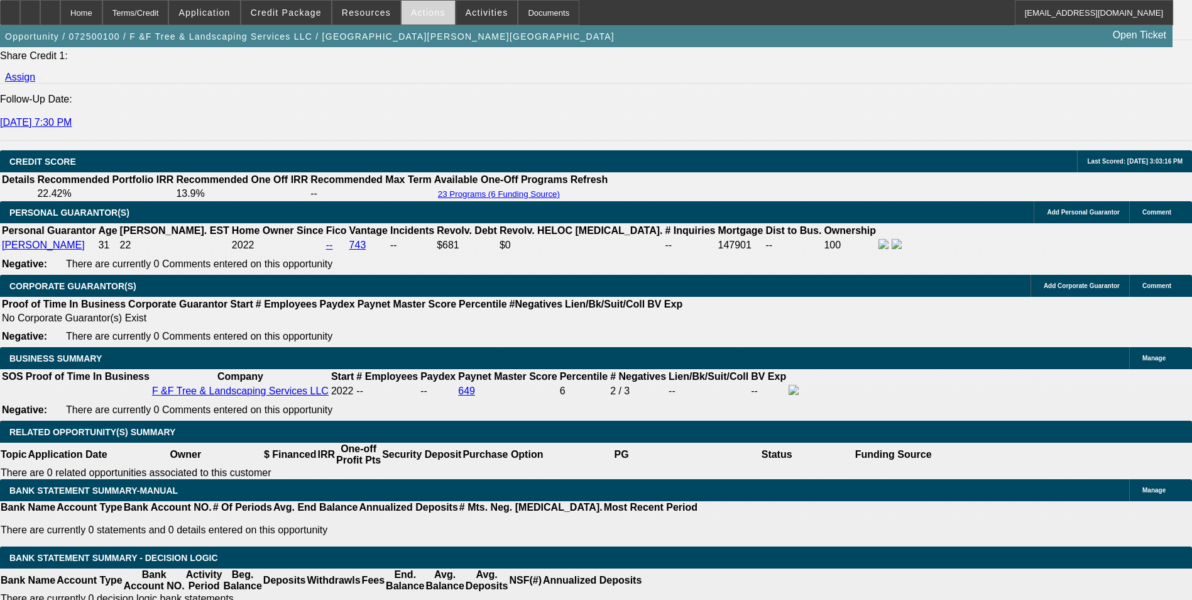
click at [410, 19] on span at bounding box center [428, 12] width 53 height 30
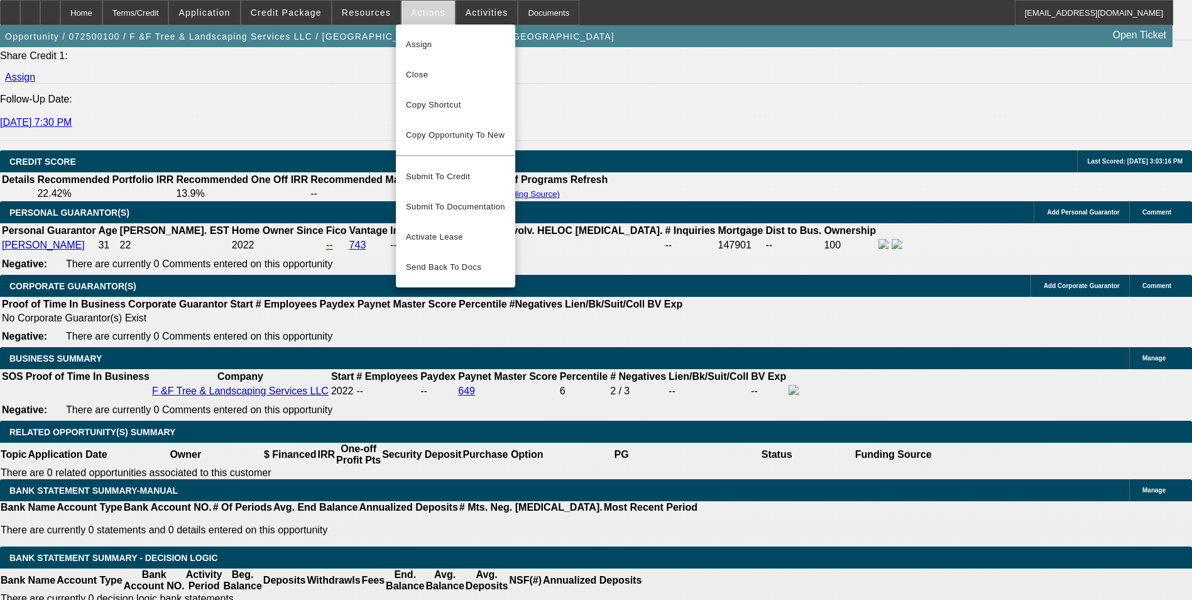
click at [410, 19] on div at bounding box center [596, 300] width 1192 height 600
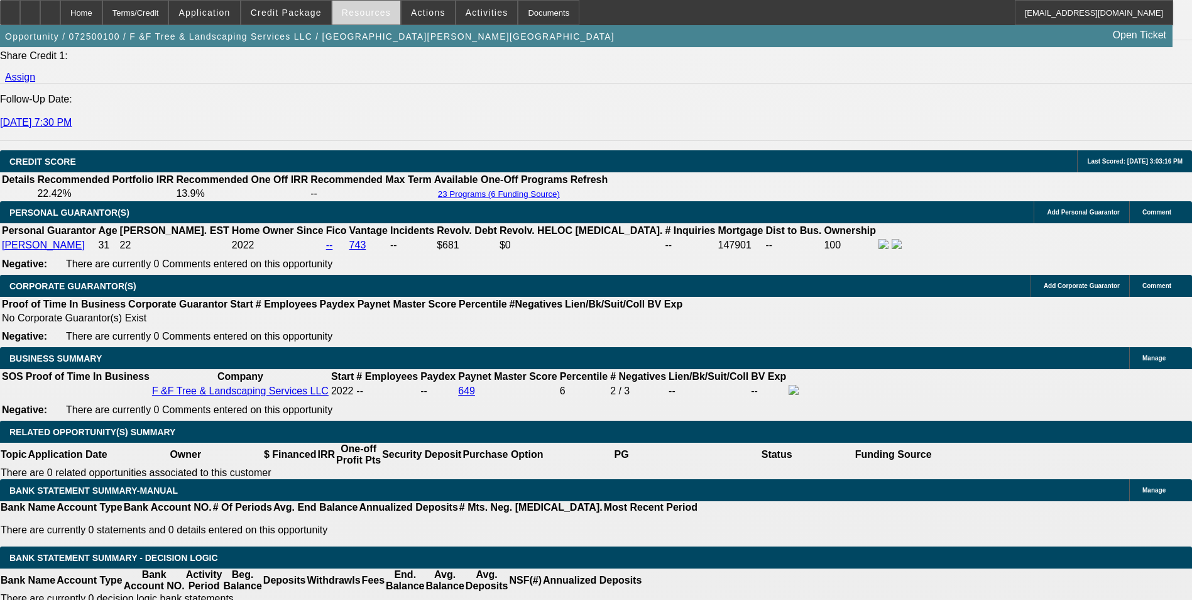
click at [363, 18] on span at bounding box center [366, 12] width 68 height 30
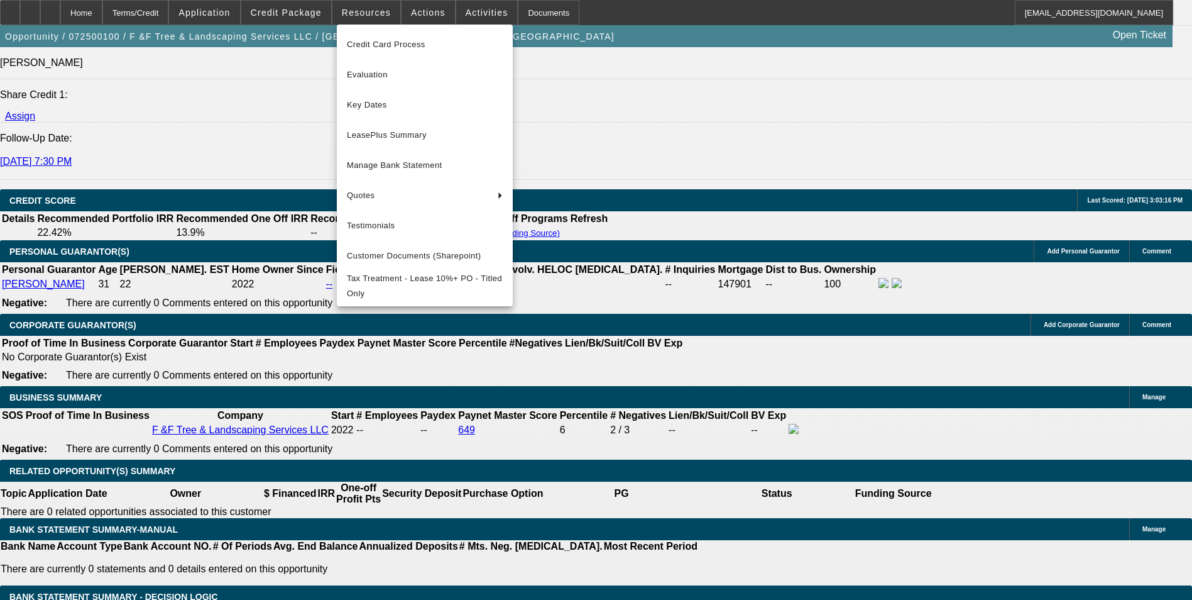
scroll to position [1613, 0]
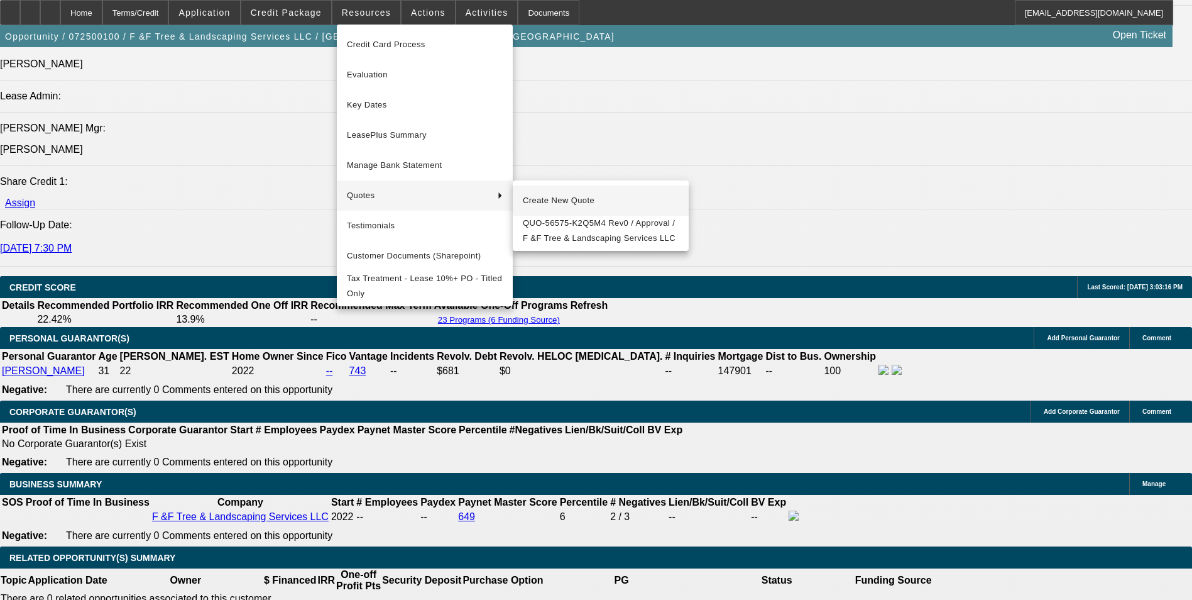
click at [564, 200] on span "Create New Quote" at bounding box center [601, 200] width 156 height 15
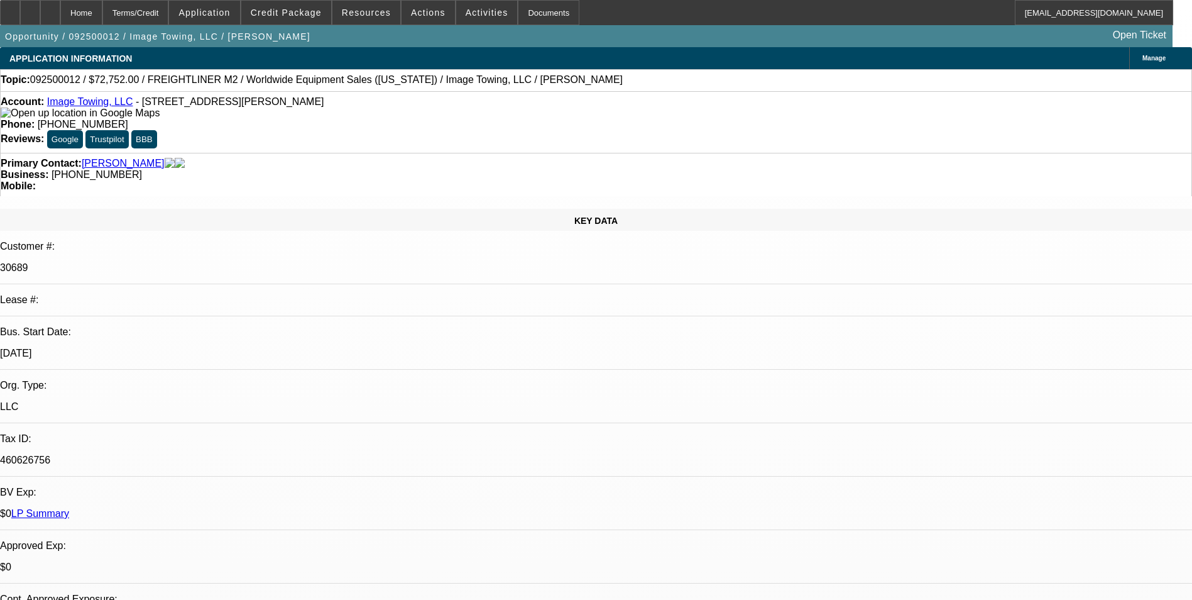
select select "0"
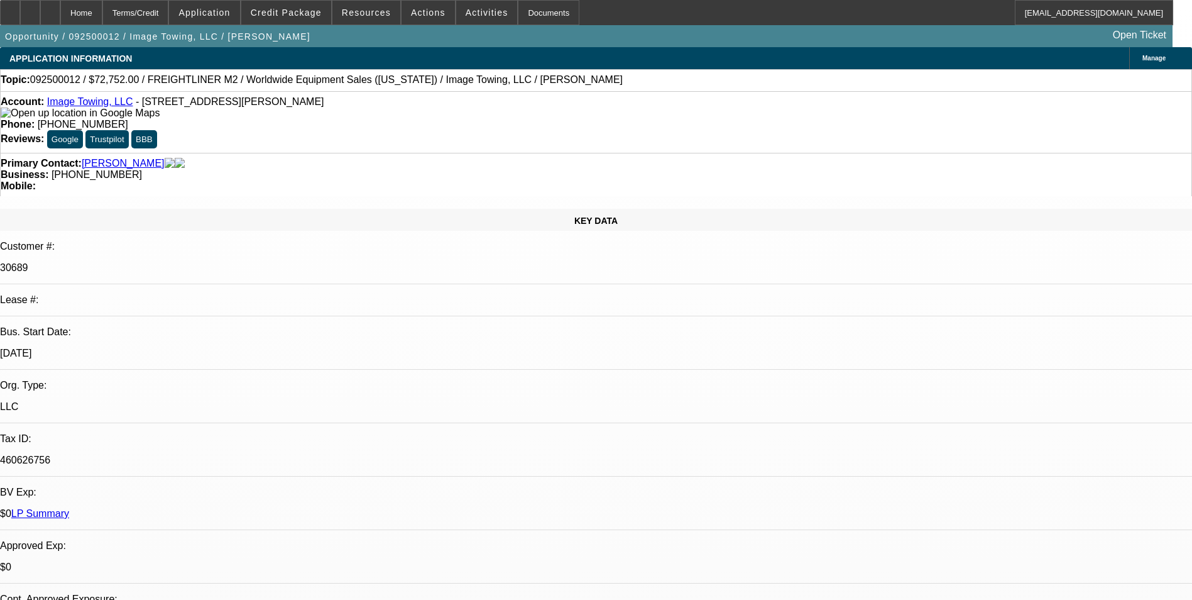
select select "0"
select select "1"
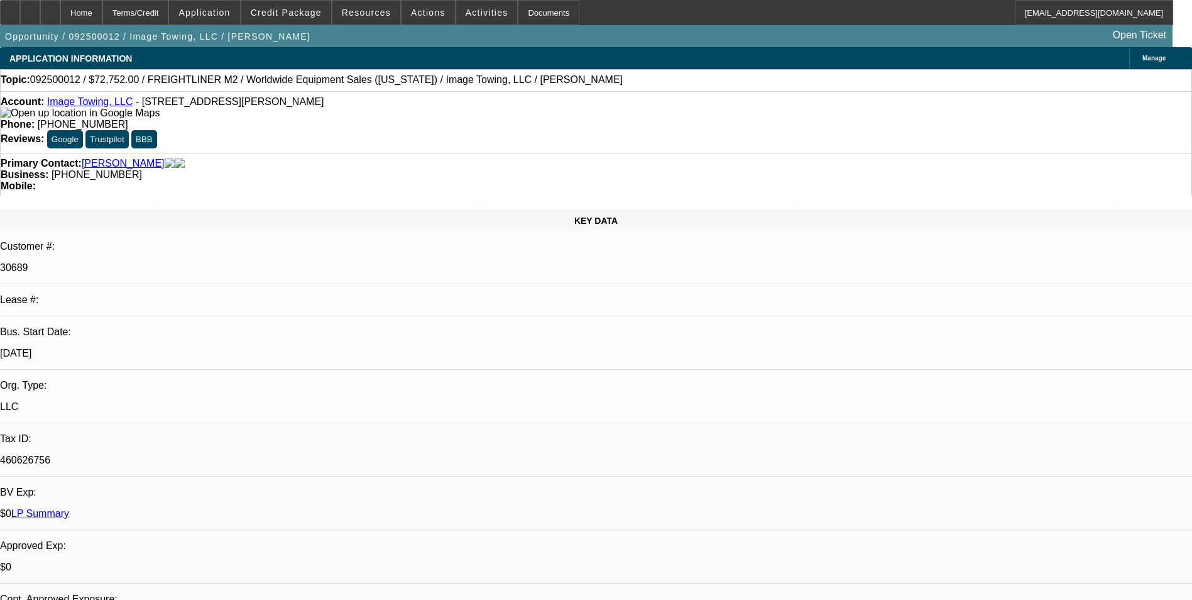
select select "1"
select select "6"
select select "1"
select select "6"
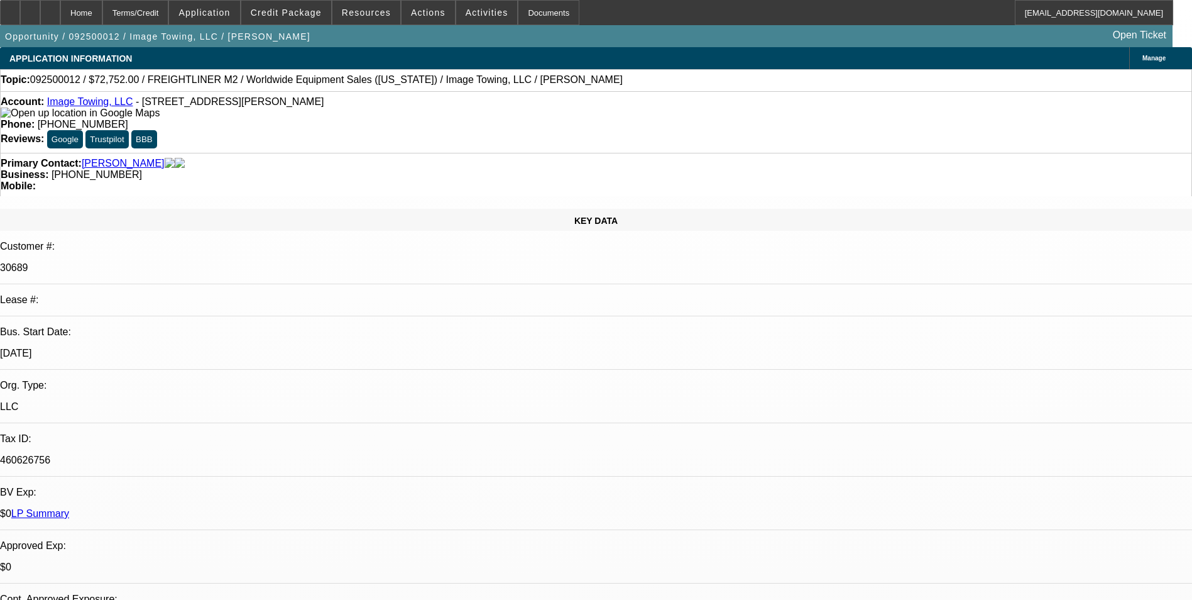
select select "1"
select select "6"
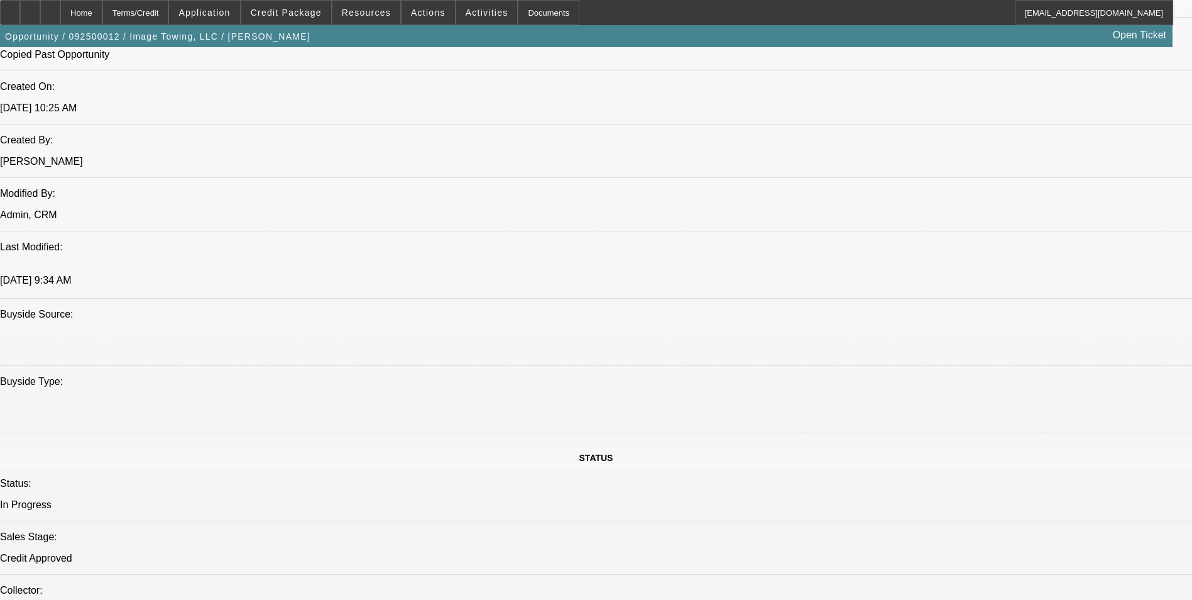
scroll to position [603, 0]
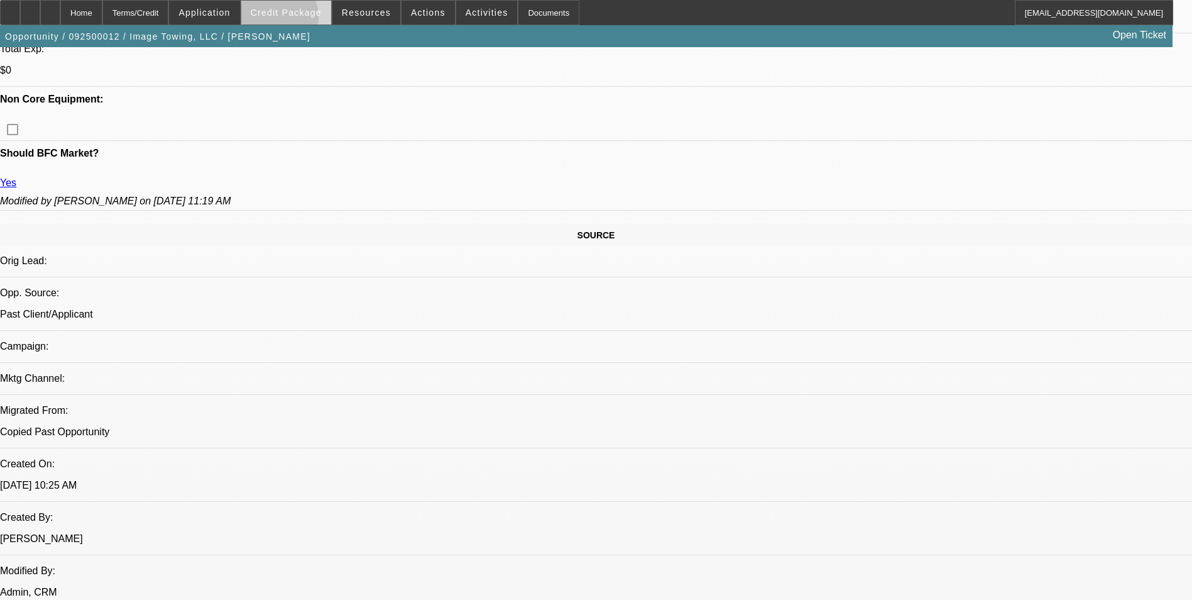
click at [288, 21] on span at bounding box center [286, 12] width 90 height 30
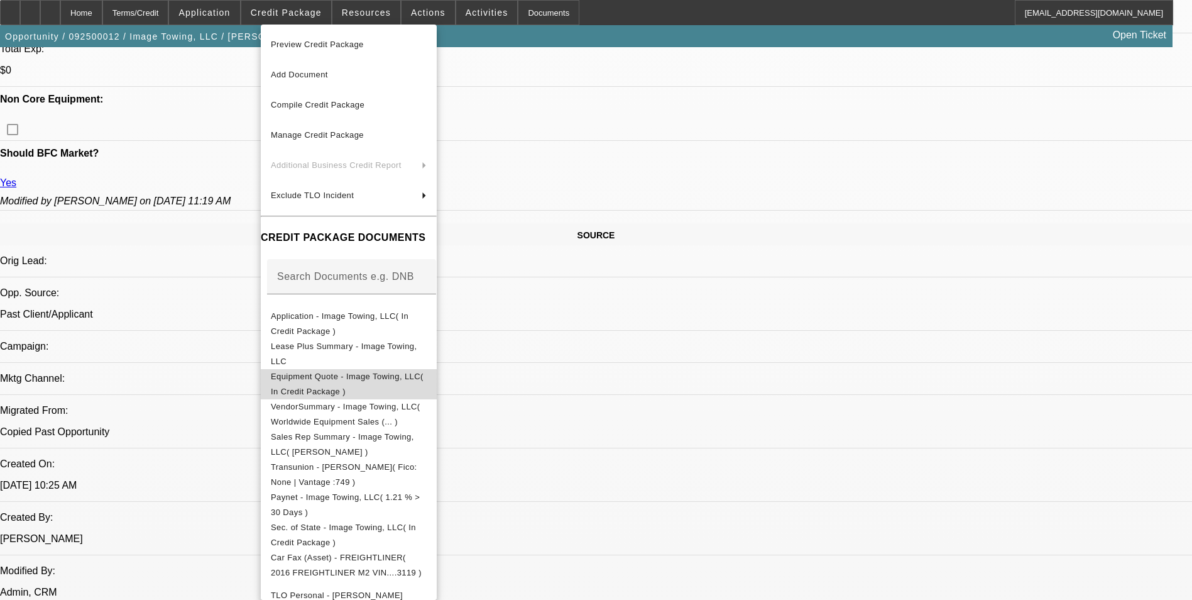
click at [424, 379] on span "Equipment Quote - Image Towing, LLC( In Credit Package )" at bounding box center [347, 383] width 153 height 25
